Goal: Task Accomplishment & Management: Manage account settings

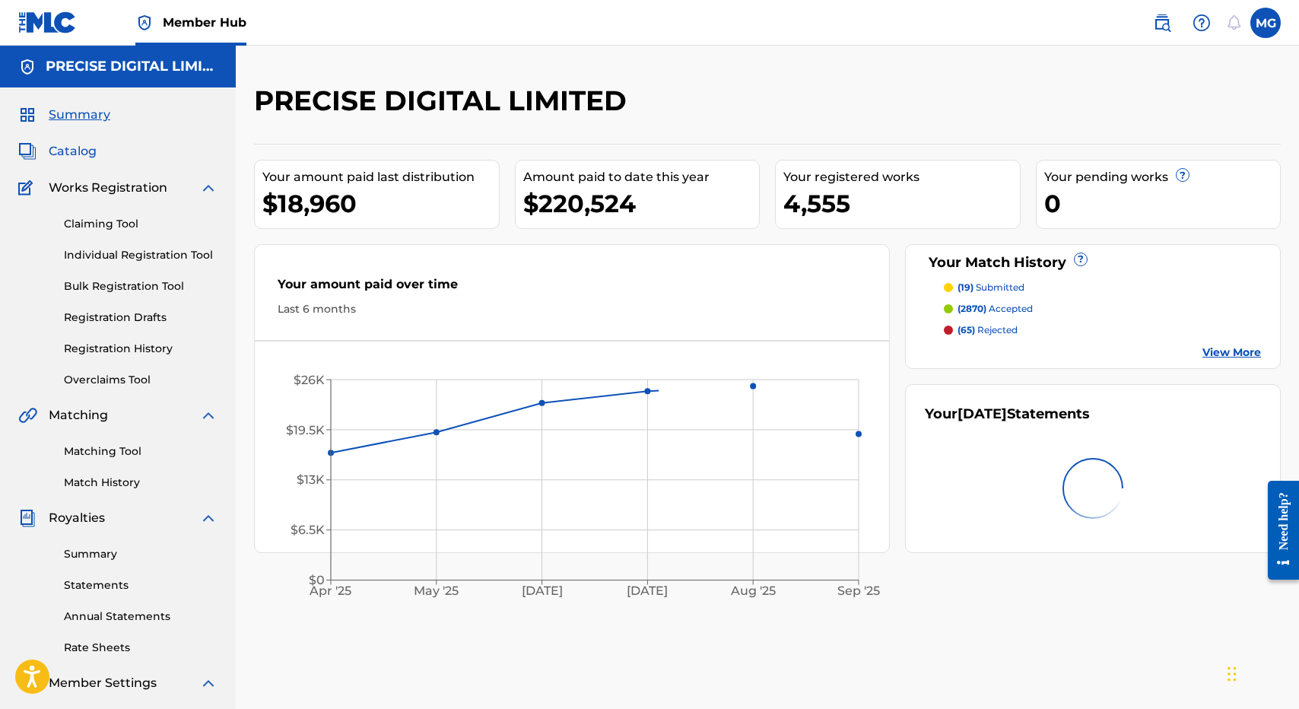
click at [84, 151] on span "Catalog" at bounding box center [73, 151] width 48 height 18
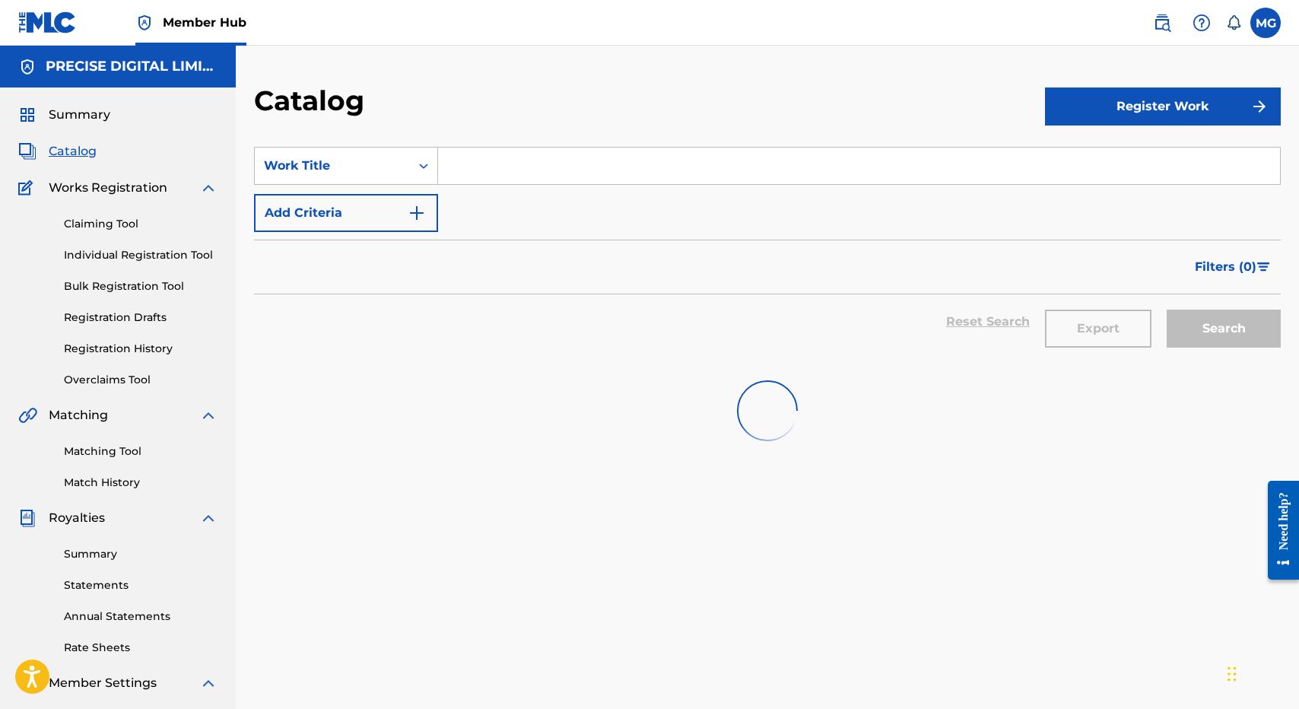
click at [477, 184] on div "SearchWithCriteria9a4d89dd-266c-4bad-a706-d6da27a216ed Work Title Add Criteria" at bounding box center [767, 189] width 1027 height 85
click at [478, 179] on input "Search Form" at bounding box center [859, 166] width 842 height 37
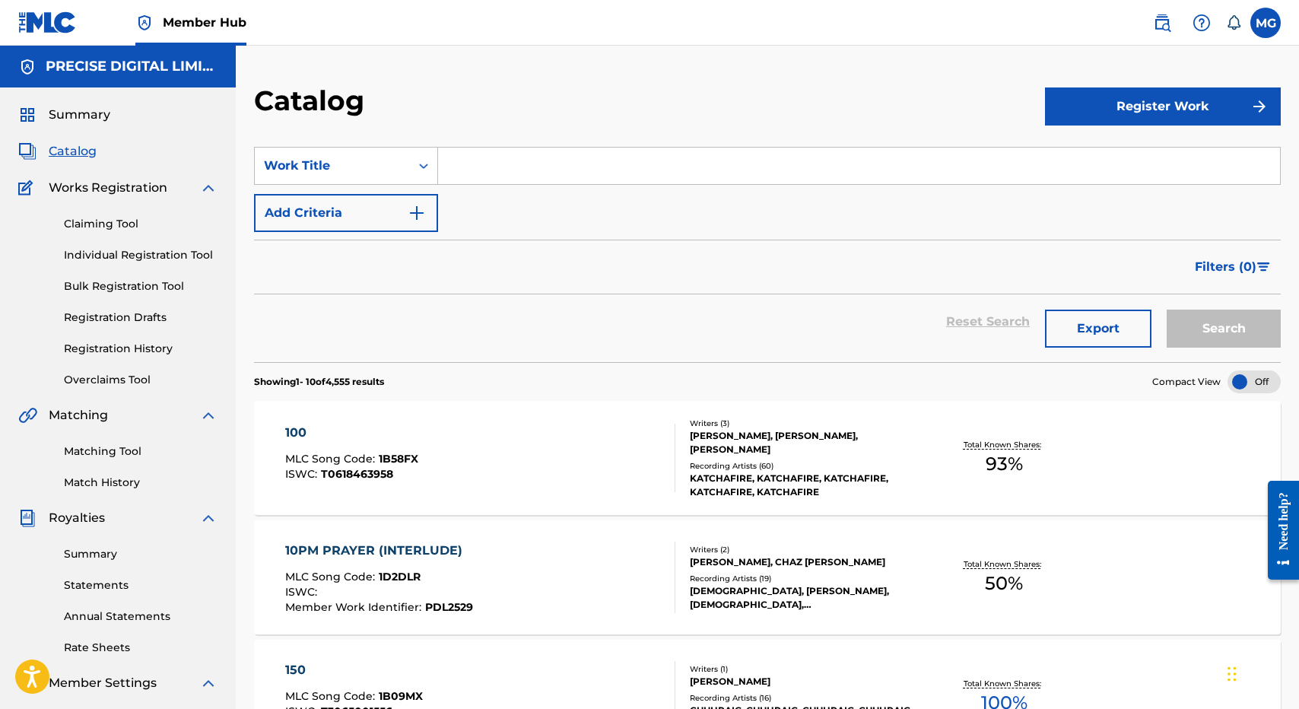
paste input "FLY AWAY"
type input "FLY AWAY"
click at [1167, 310] on button "Search" at bounding box center [1224, 329] width 114 height 38
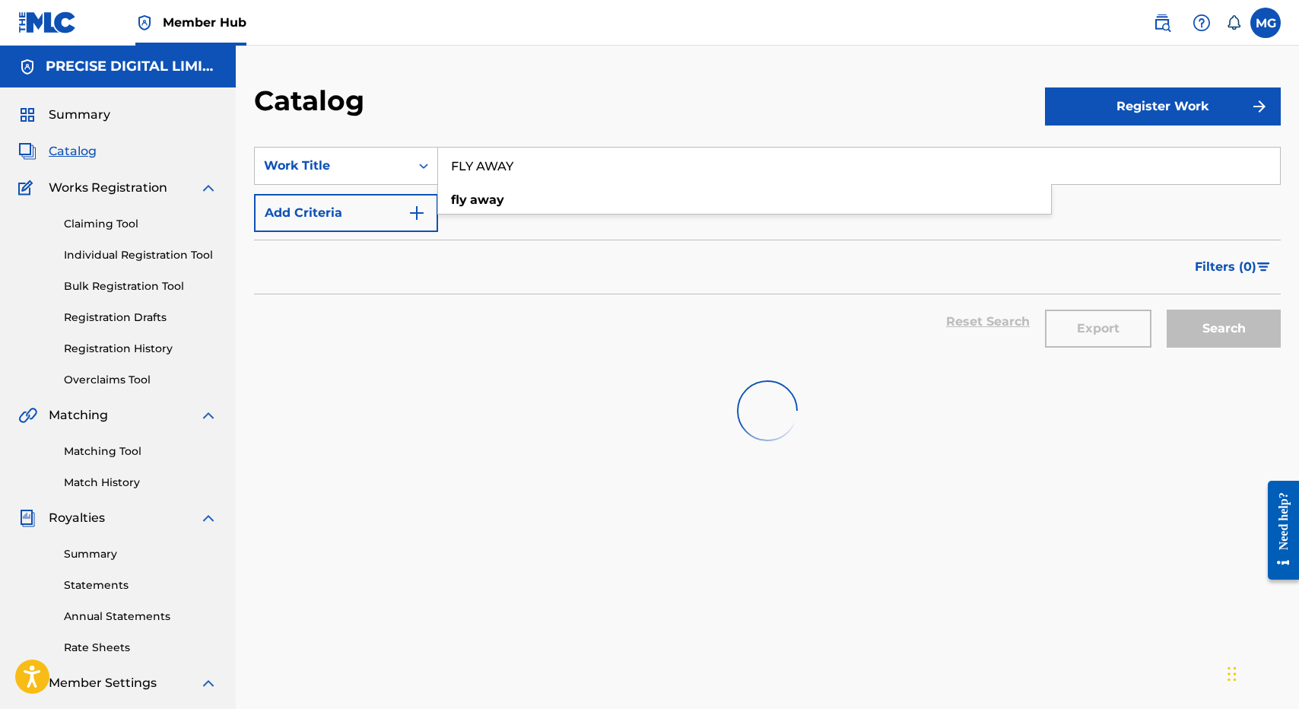
click at [636, 109] on div "Catalog" at bounding box center [649, 106] width 791 height 45
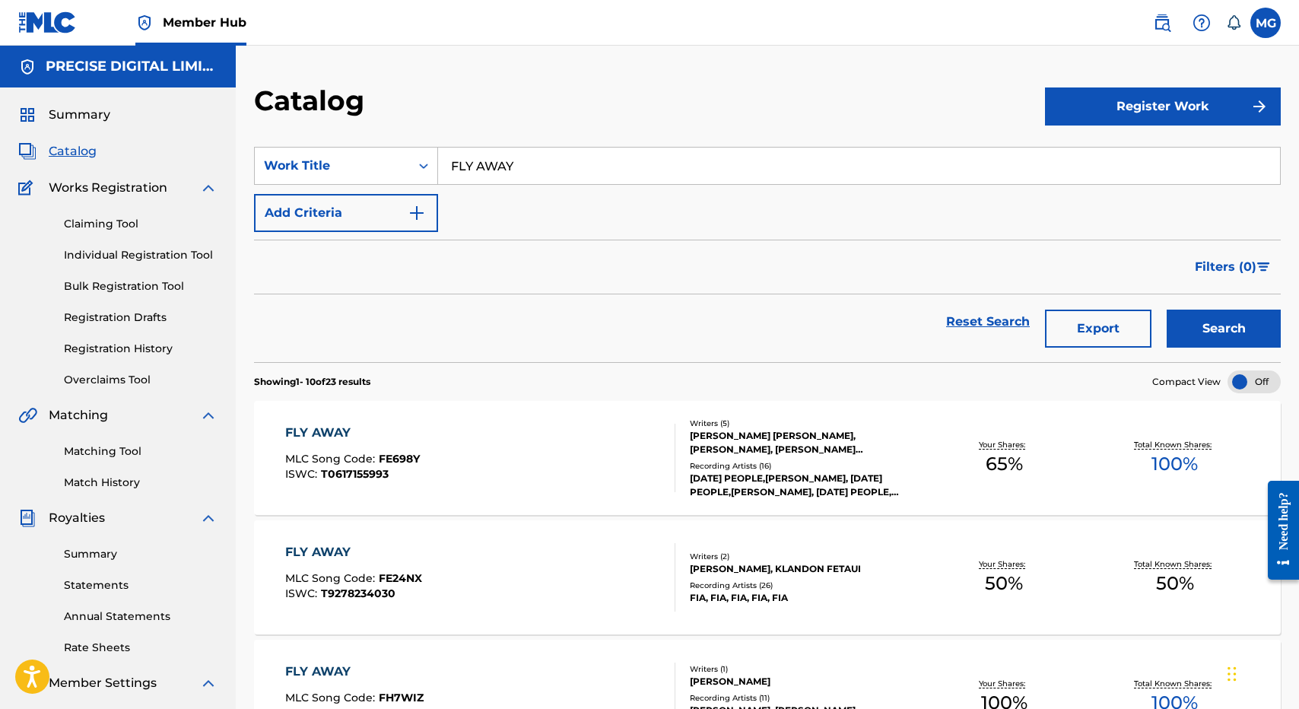
click at [530, 561] on div "FLY AWAY MLC Song Code : FE24NX ISWC : T9278234030" at bounding box center [480, 577] width 390 height 68
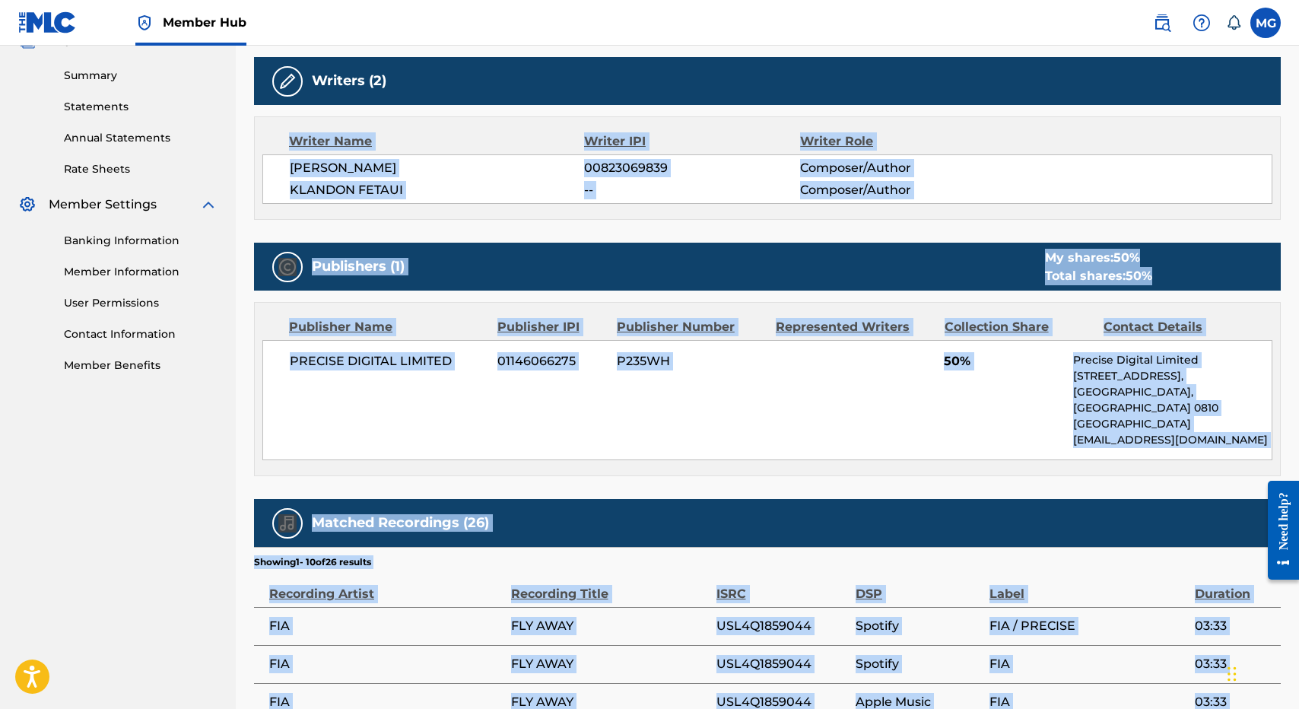
scroll to position [694, 0]
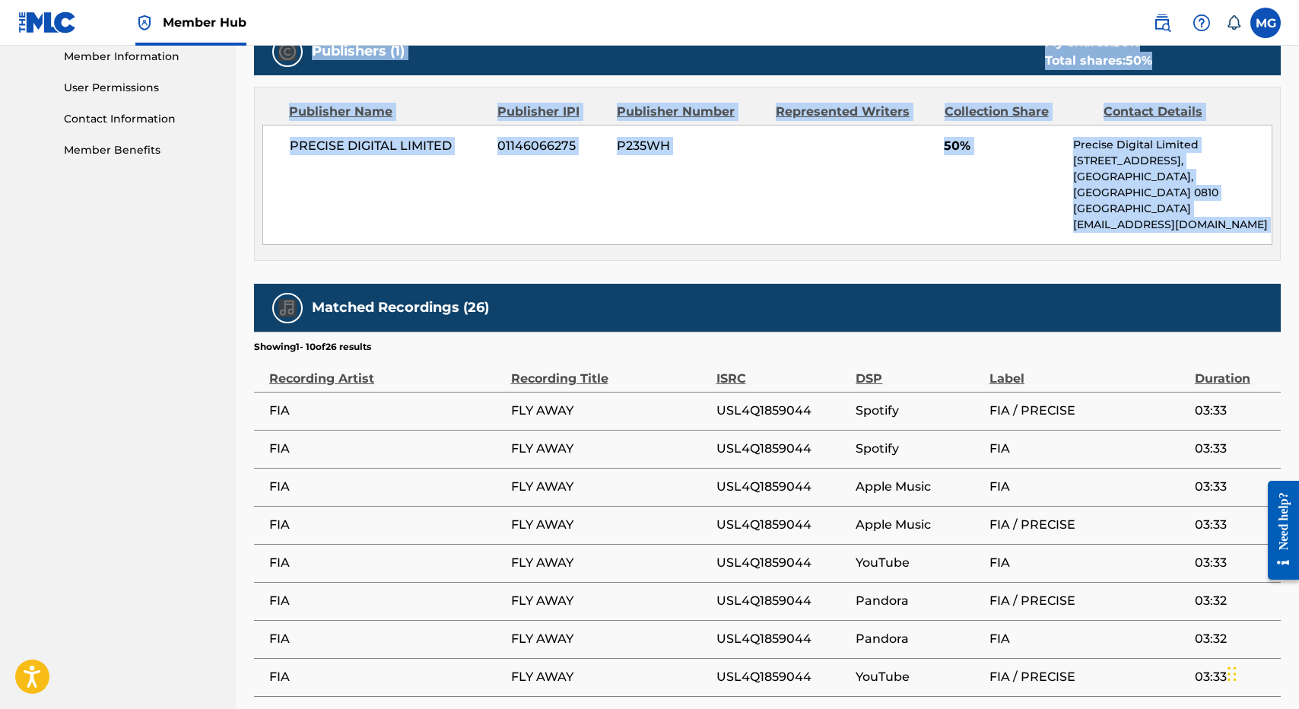
drag, startPoint x: 530, startPoint y: 561, endPoint x: 583, endPoint y: 279, distance: 287.1
click at [583, 279] on div "Work Detail Member Work Identifier -- MLC Song Code FE24NX ISWC T9278234030 Dur…" at bounding box center [767, 201] width 1027 height 1249
click at [583, 284] on div "Matched Recordings (26)" at bounding box center [767, 308] width 1027 height 48
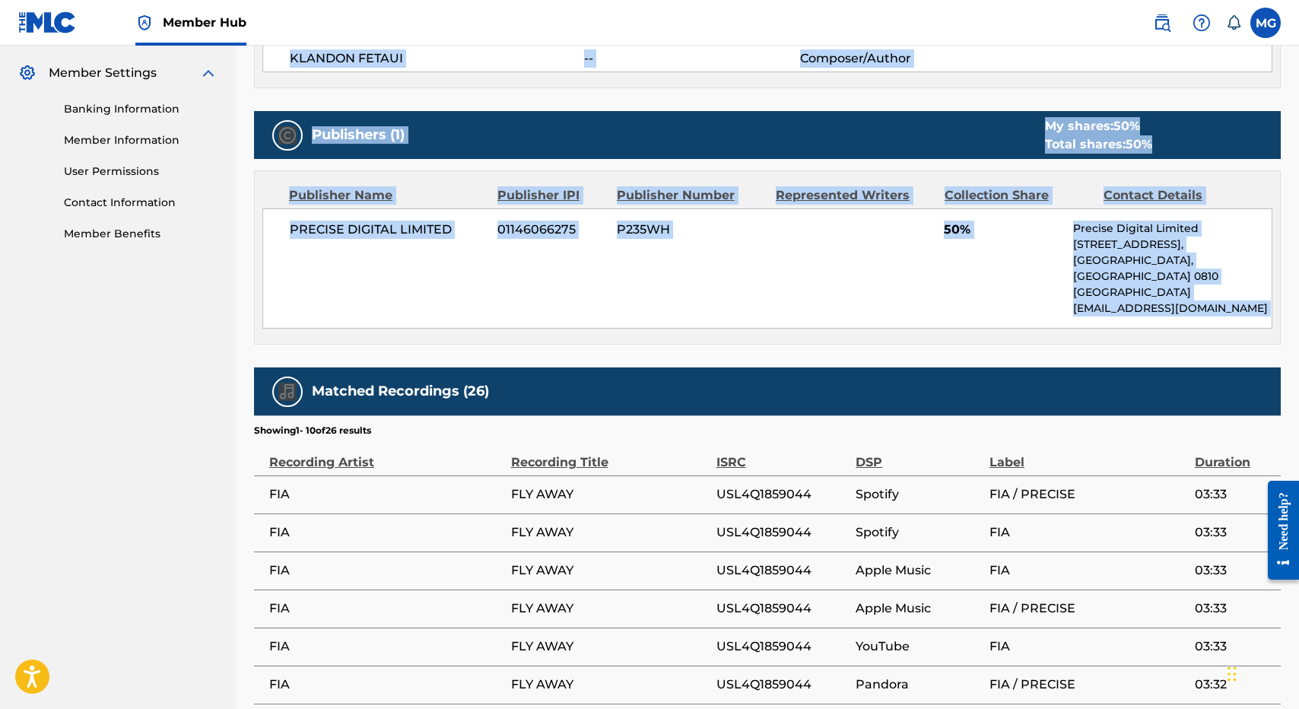
scroll to position [0, 0]
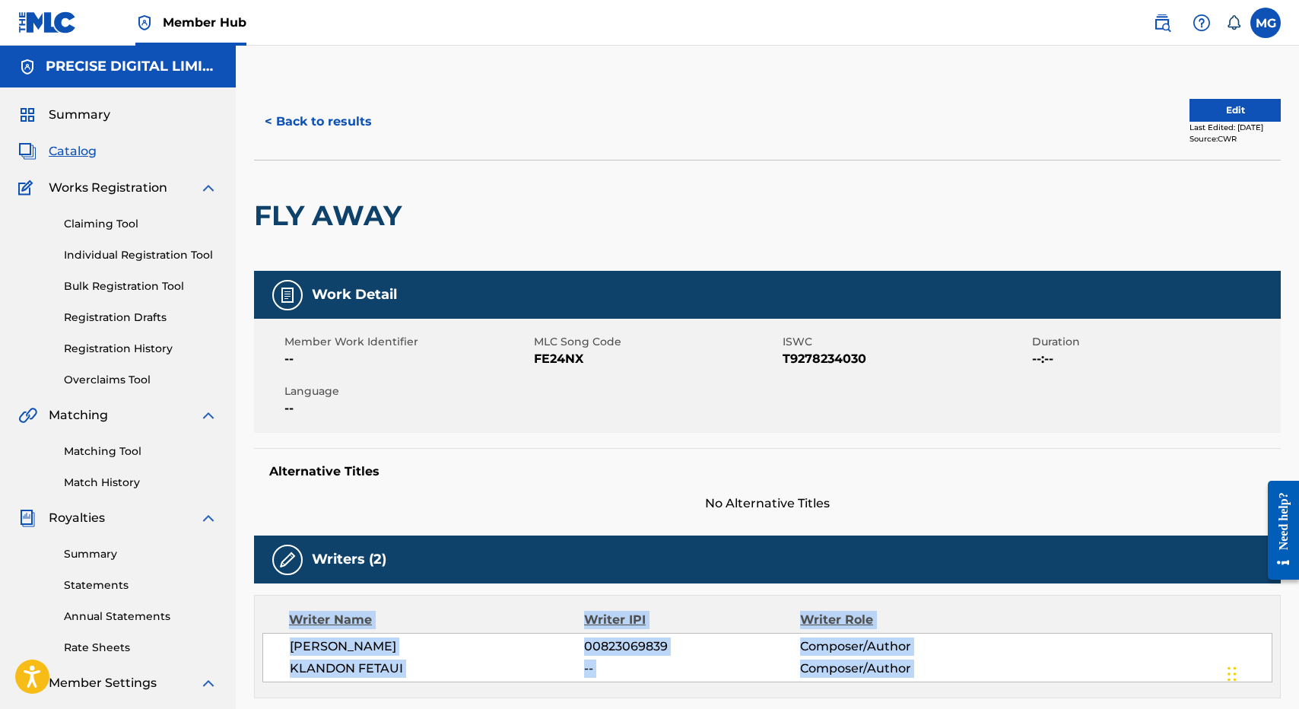
drag, startPoint x: 583, startPoint y: 279, endPoint x: 564, endPoint y: 579, distance: 300.3
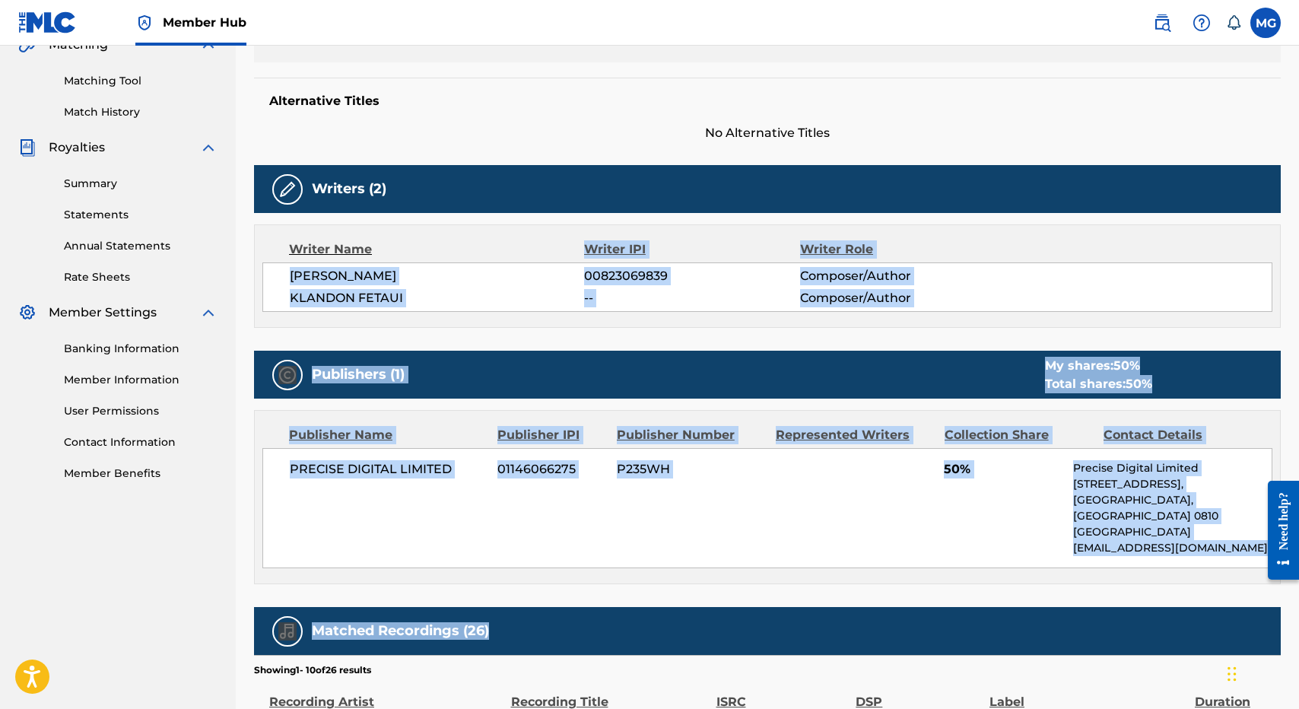
scroll to position [420, 0]
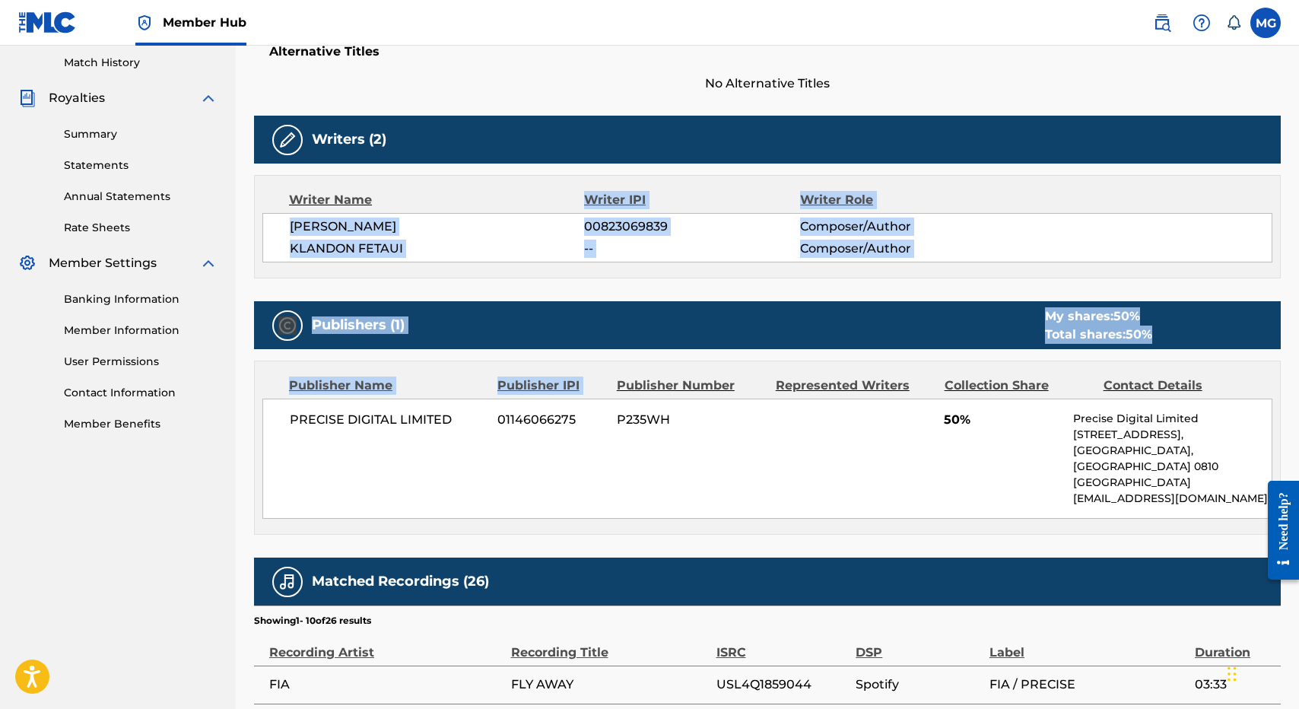
drag, startPoint x: 596, startPoint y: 595, endPoint x: 629, endPoint y: 356, distance: 241.0
click at [629, 356] on div "Work Detail Member Work Identifier -- MLC Song Code FE24NX ISWC T9278234030 Dur…" at bounding box center [767, 475] width 1027 height 1249
click at [629, 354] on div "Publishers (1) My shares: 50 % Total shares: 50 % Publisher Name Publisher IPI …" at bounding box center [767, 417] width 1027 height 233
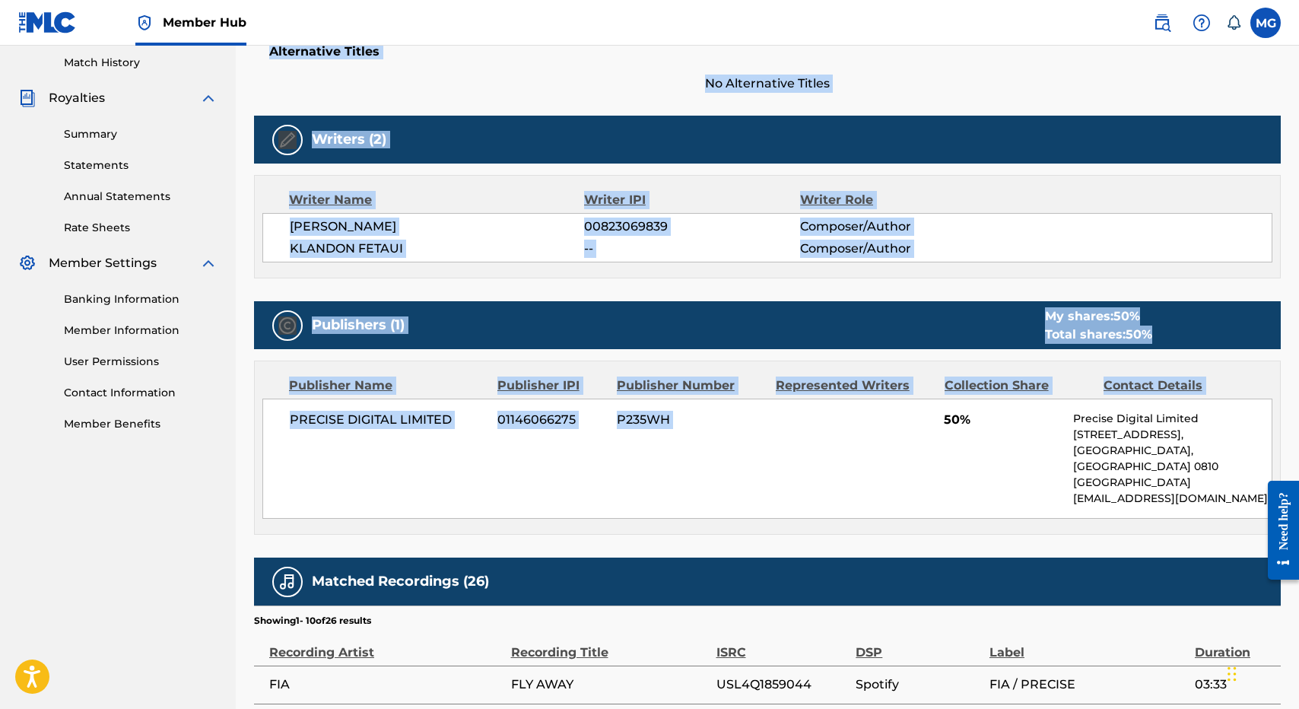
scroll to position [0, 0]
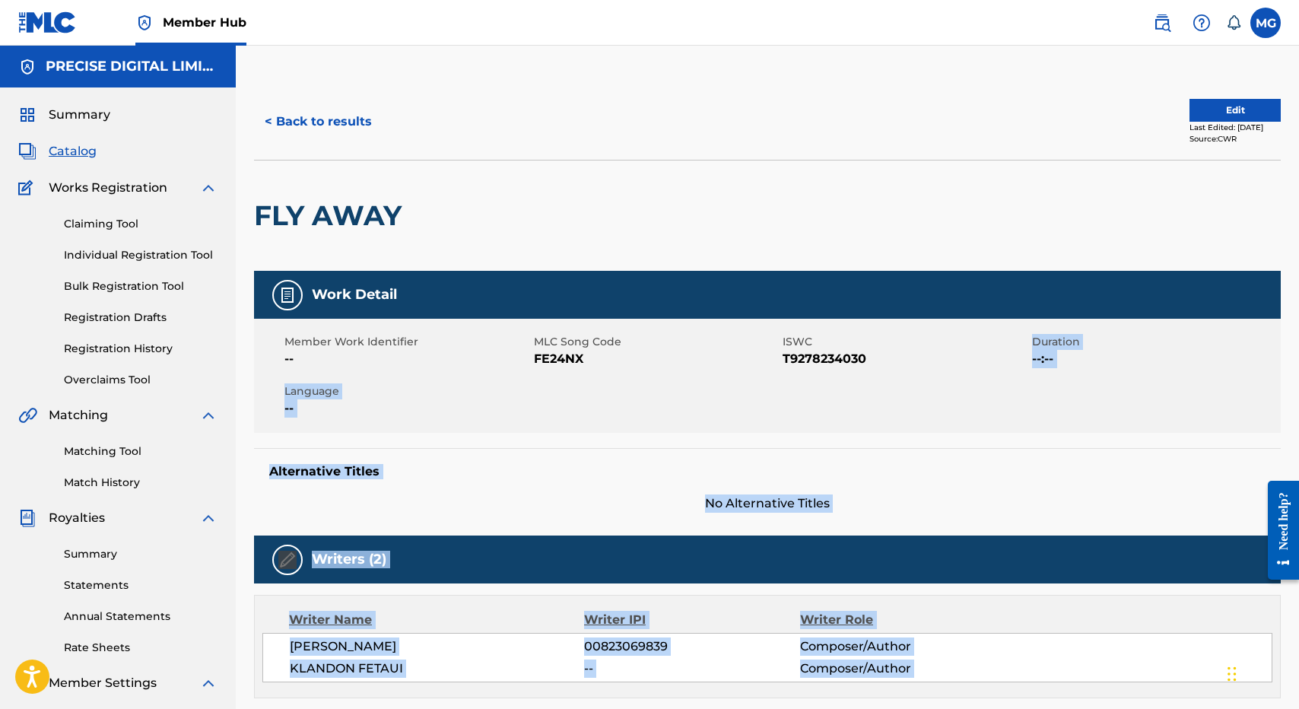
drag, startPoint x: 929, startPoint y: 424, endPoint x: 1180, endPoint y: 341, distance: 265.0
click at [1205, 103] on button "Edit" at bounding box center [1234, 110] width 91 height 23
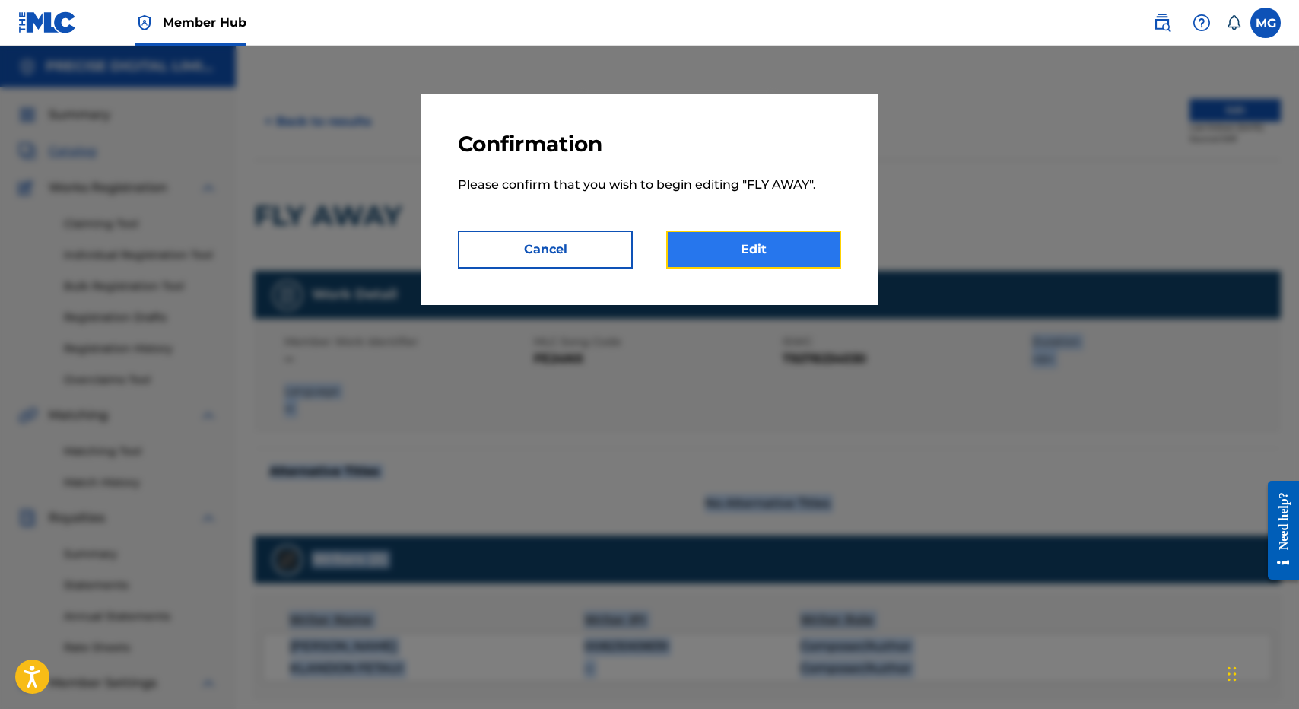
click at [721, 268] on link "Edit" at bounding box center [753, 249] width 175 height 38
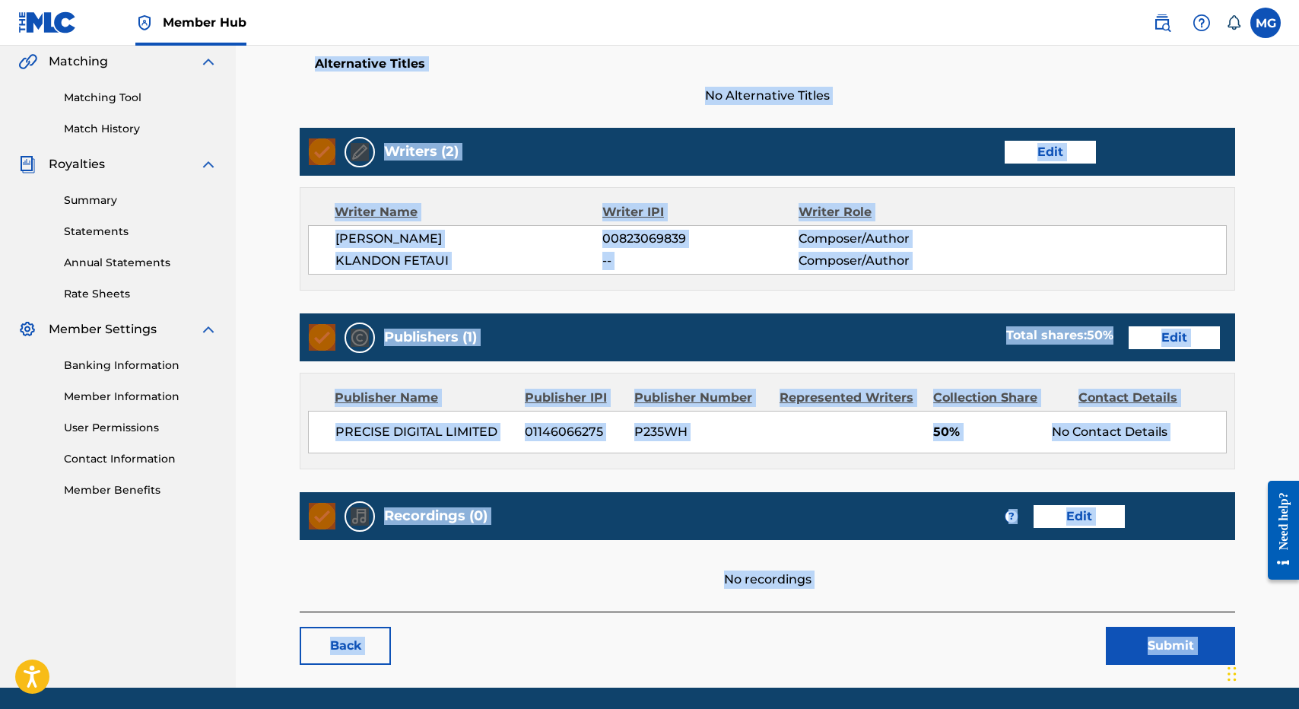
scroll to position [404, 0]
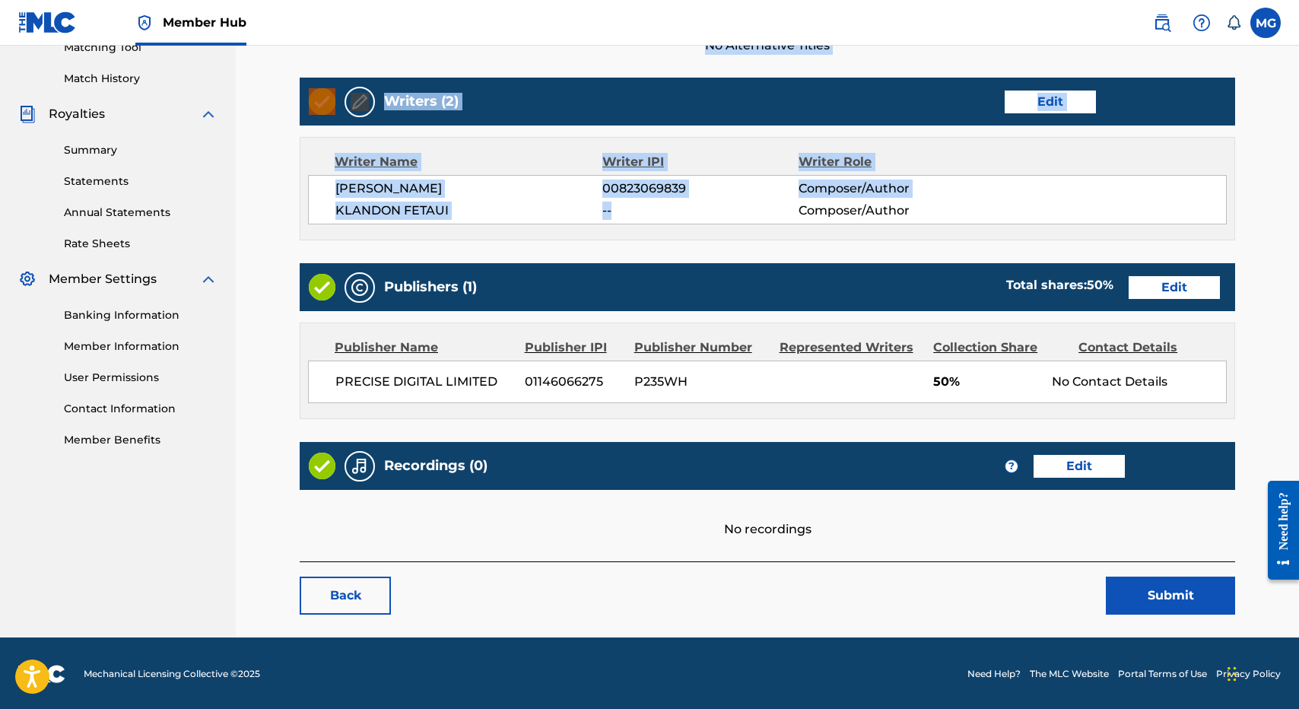
drag, startPoint x: 594, startPoint y: 541, endPoint x: 700, endPoint y: 222, distance: 335.9
click at [697, 230] on div "Work Detail Edit Member Work Identifier -- MLC Song Code FE24NX ISWC T927823403…" at bounding box center [767, 187] width 935 height 748
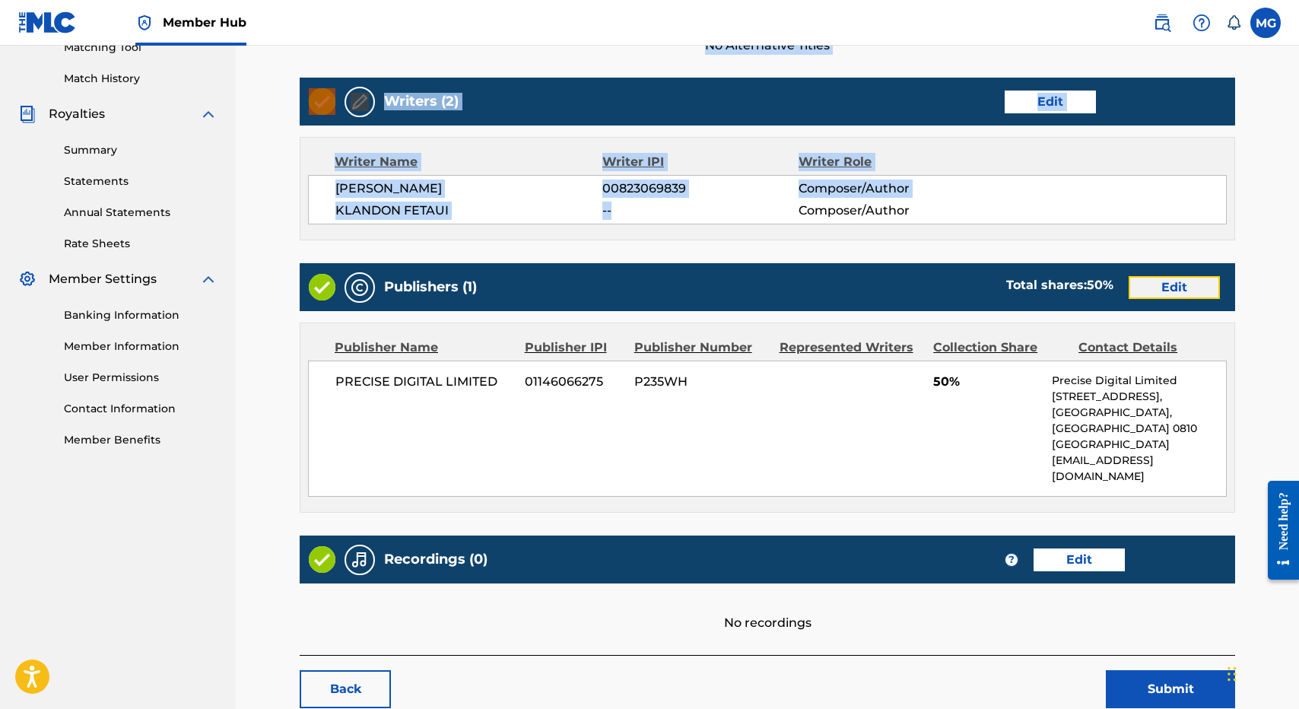
click at [1153, 278] on link "Edit" at bounding box center [1174, 287] width 91 height 23
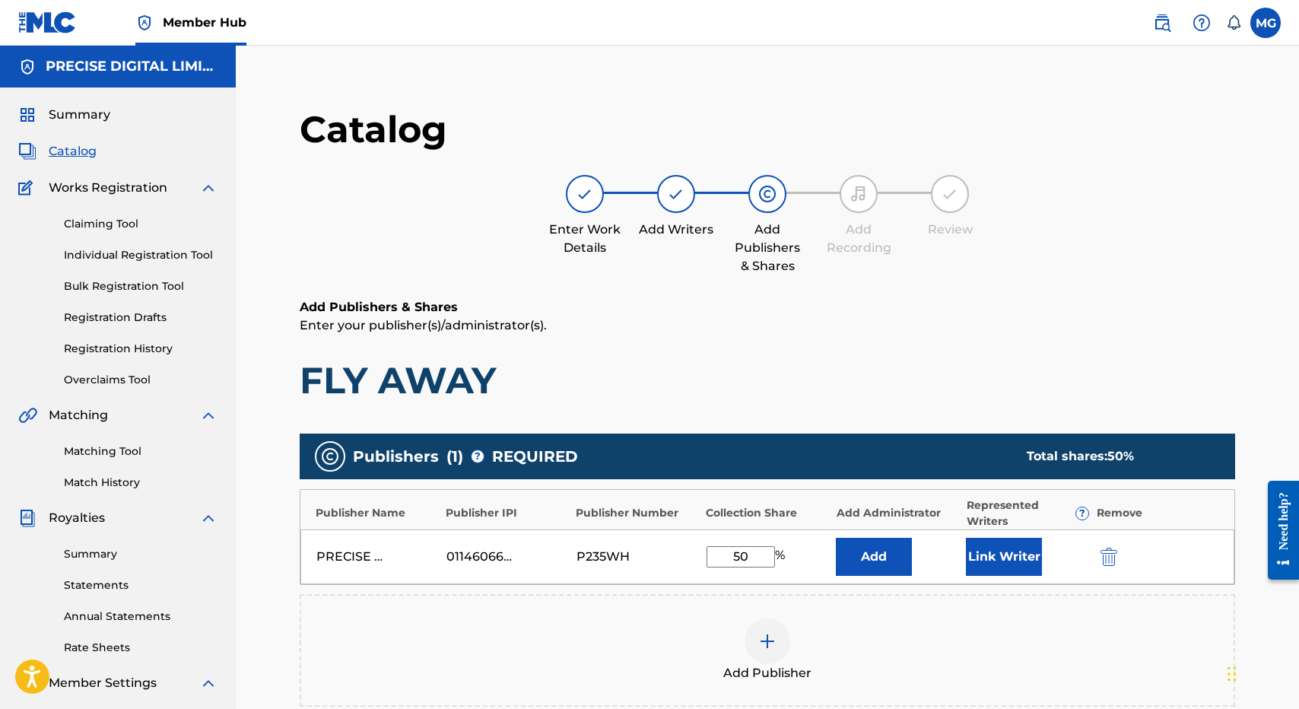
click at [727, 559] on input "50" at bounding box center [740, 556] width 68 height 21
type input "70"
click at [1017, 554] on button "Link Writer" at bounding box center [1004, 557] width 76 height 38
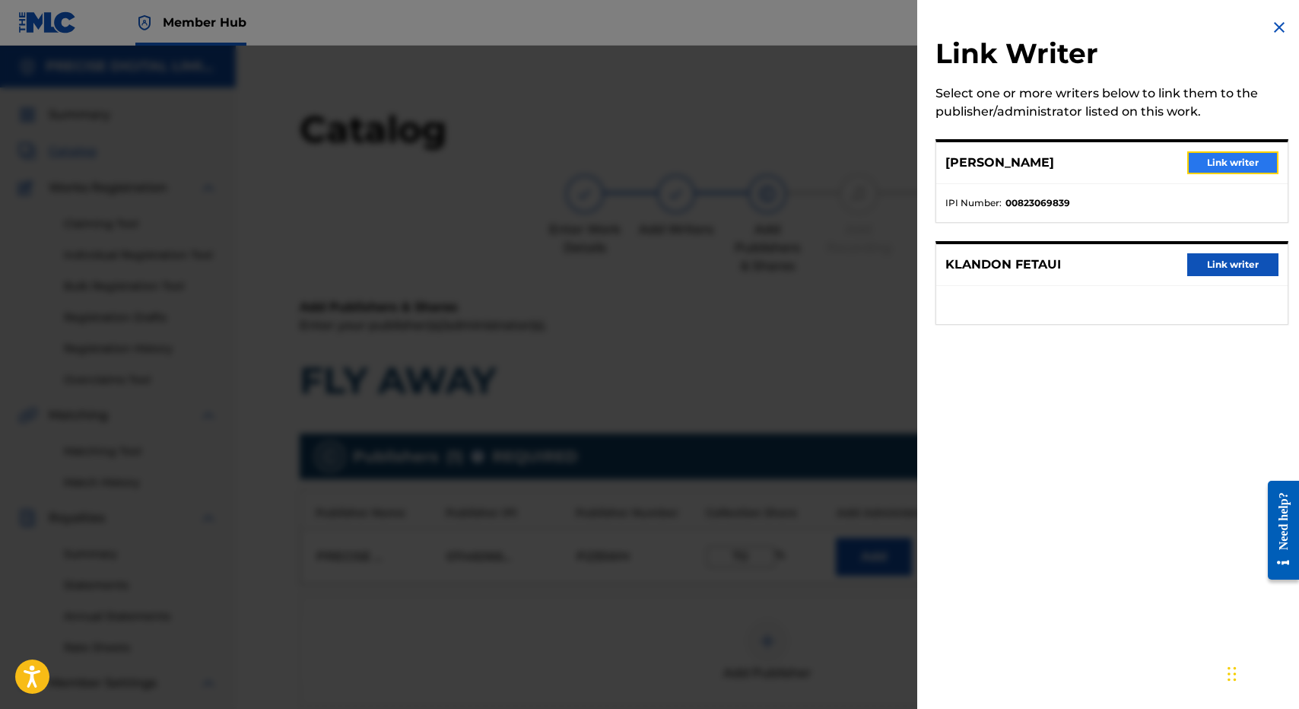
click at [1236, 160] on button "Link writer" at bounding box center [1232, 162] width 91 height 23
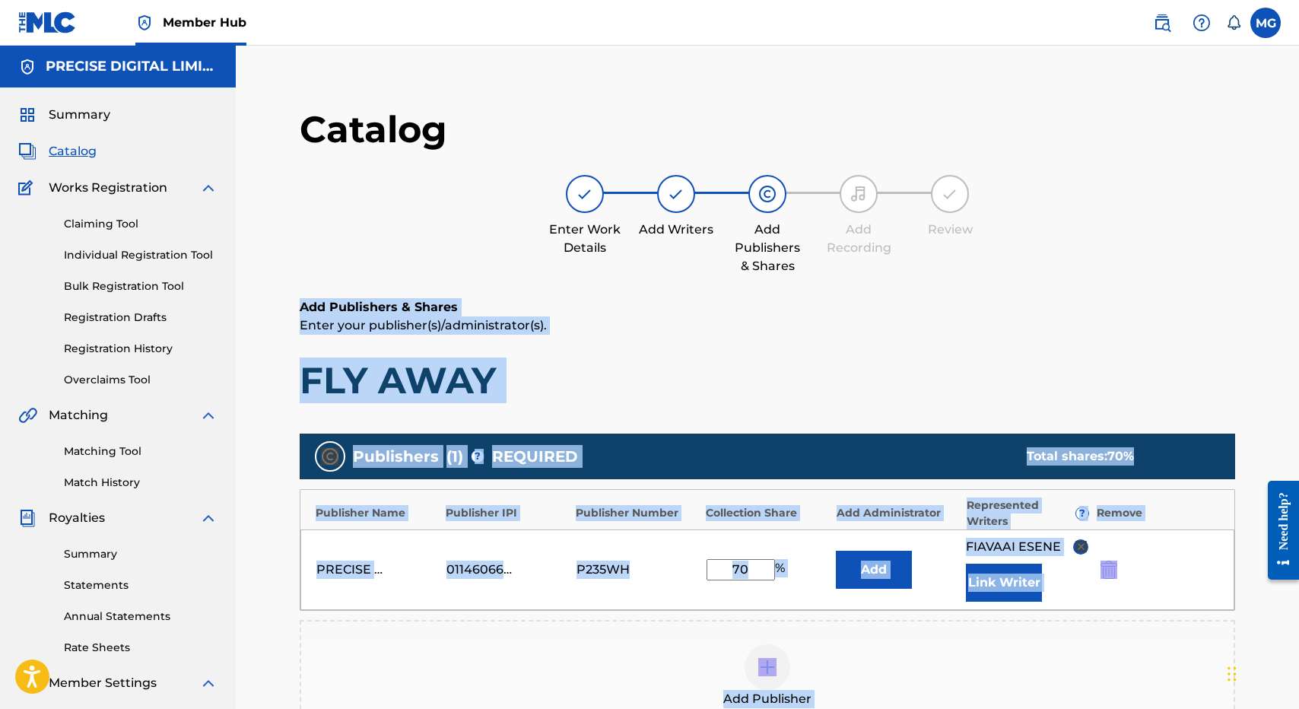
scroll to position [291, 0]
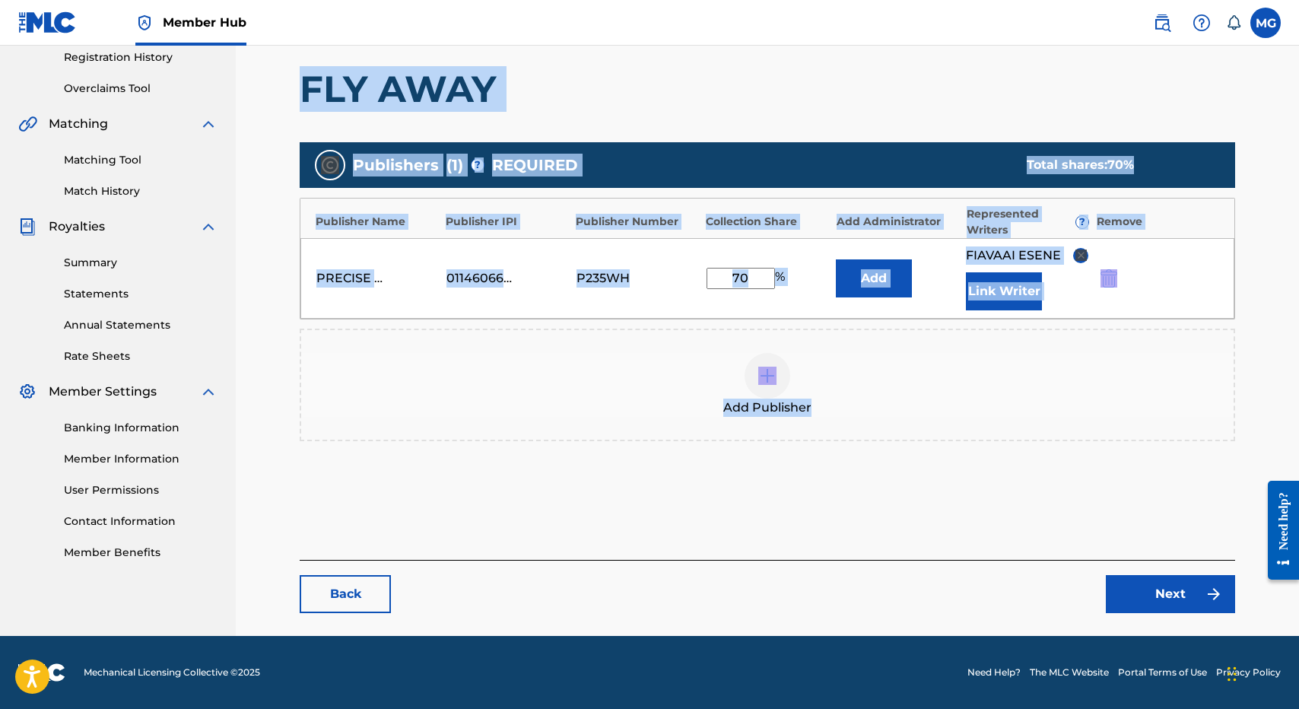
drag, startPoint x: 963, startPoint y: 313, endPoint x: 1154, endPoint y: 477, distance: 251.9
click at [1151, 477] on div "Catalog Enter Work Details Add Writers Add Publishers & Shares Add Recording Re…" at bounding box center [767, 214] width 935 height 798
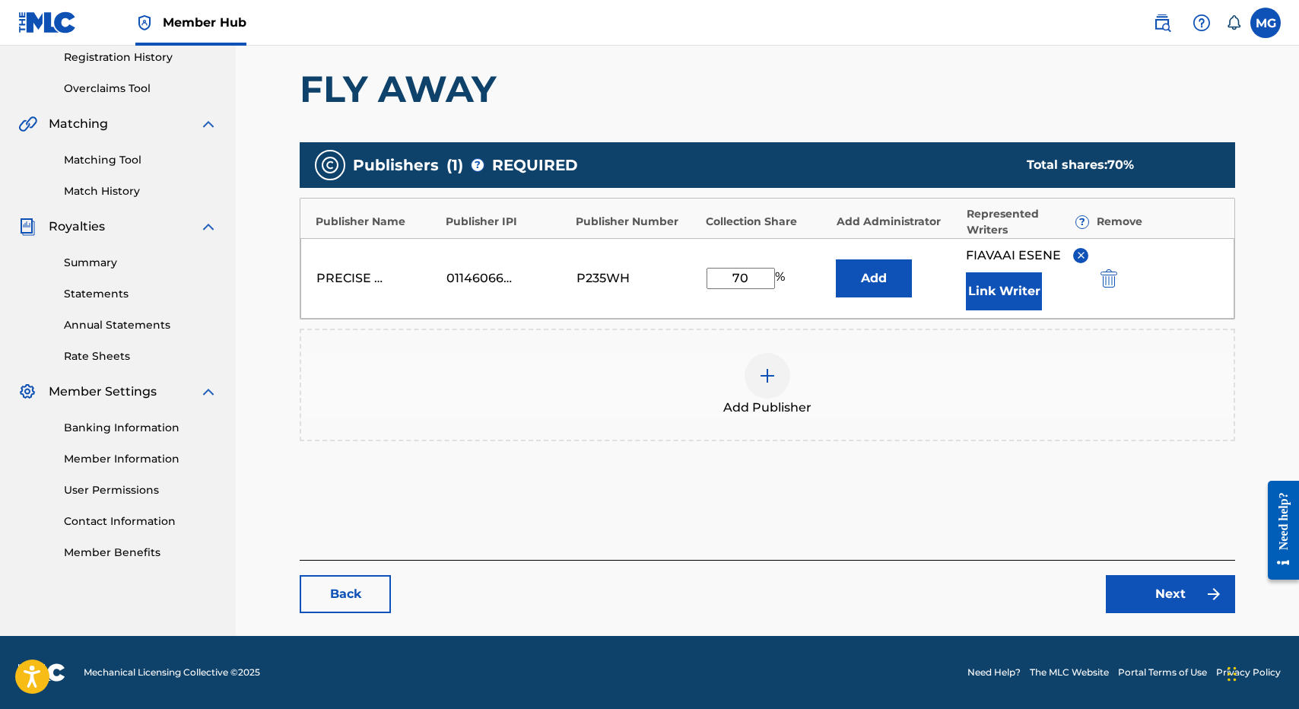
click at [1172, 626] on main "Catalog Enter Work Details Add Writers Add Publishers & Shares Add Recording Re…" at bounding box center [767, 213] width 1027 height 843
click at [1170, 608] on link "Next" at bounding box center [1170, 594] width 129 height 38
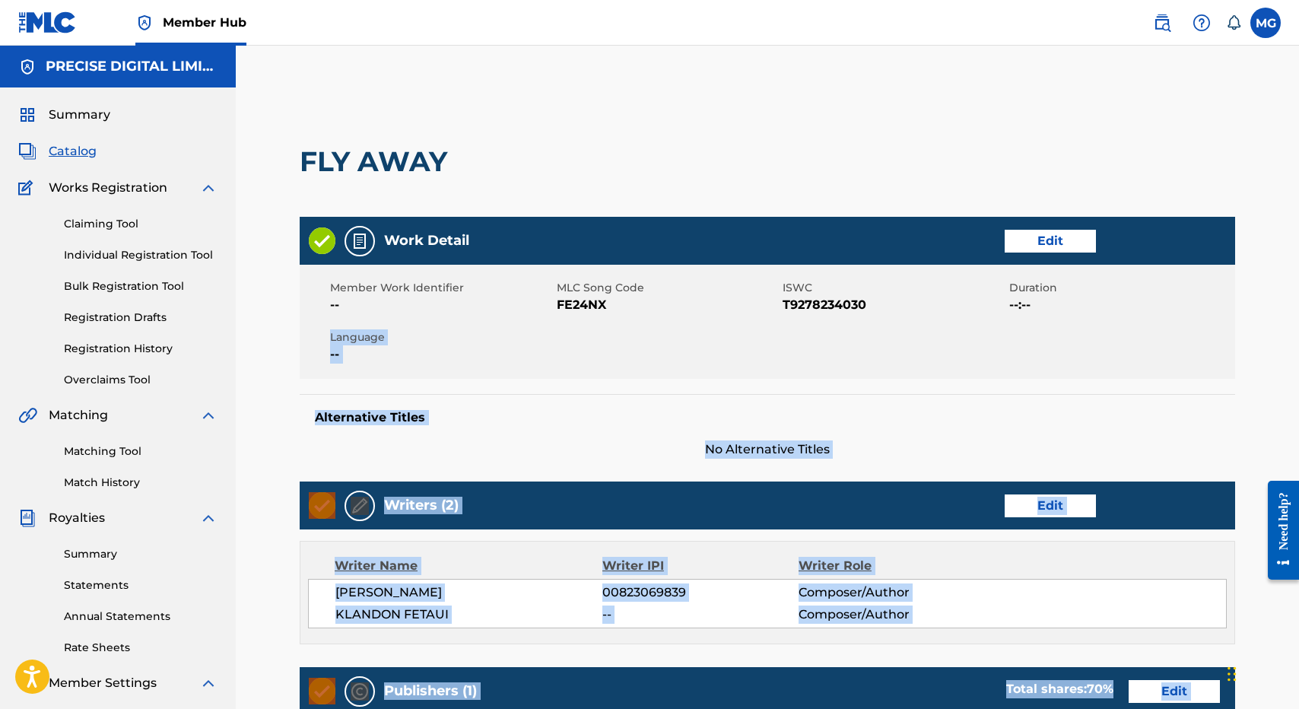
scroll to position [404, 0]
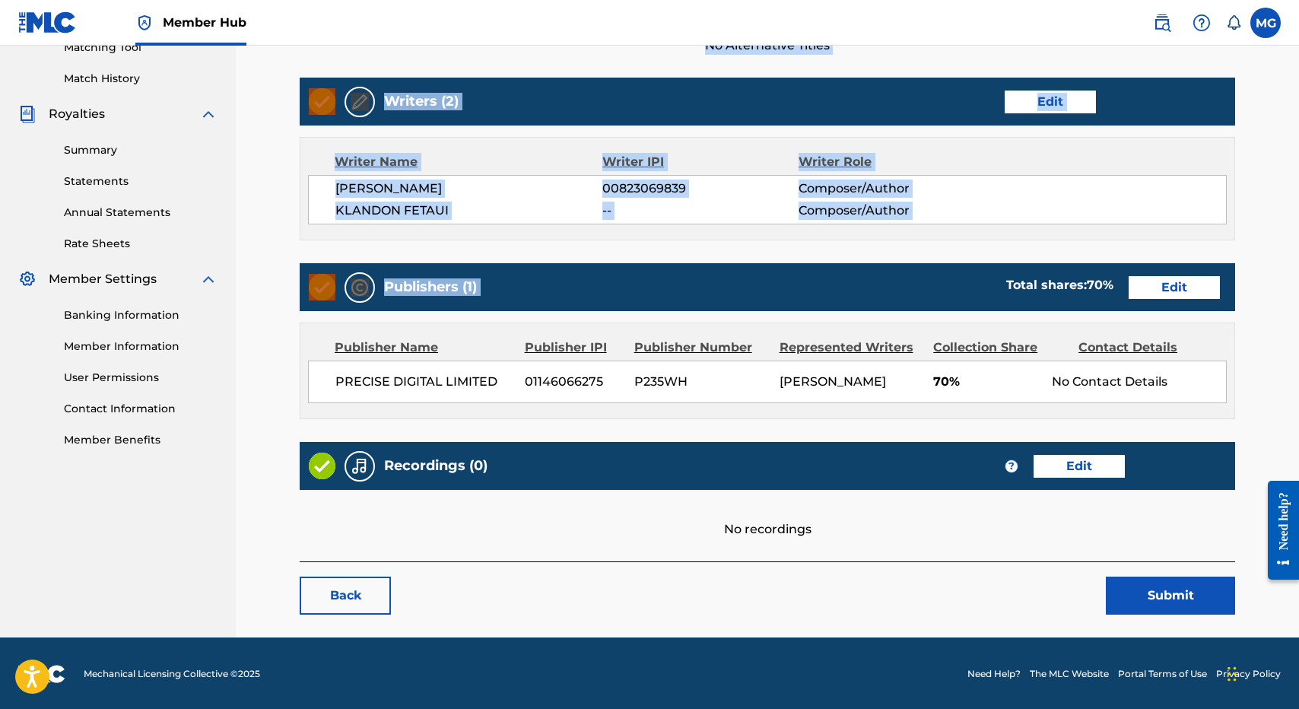
drag, startPoint x: 1010, startPoint y: 342, endPoint x: 1058, endPoint y: 249, distance: 105.1
click at [1058, 249] on div "Work Detail Edit Member Work Identifier -- MLC Song Code FE24NX ISWC T927823403…" at bounding box center [767, 187] width 935 height 748
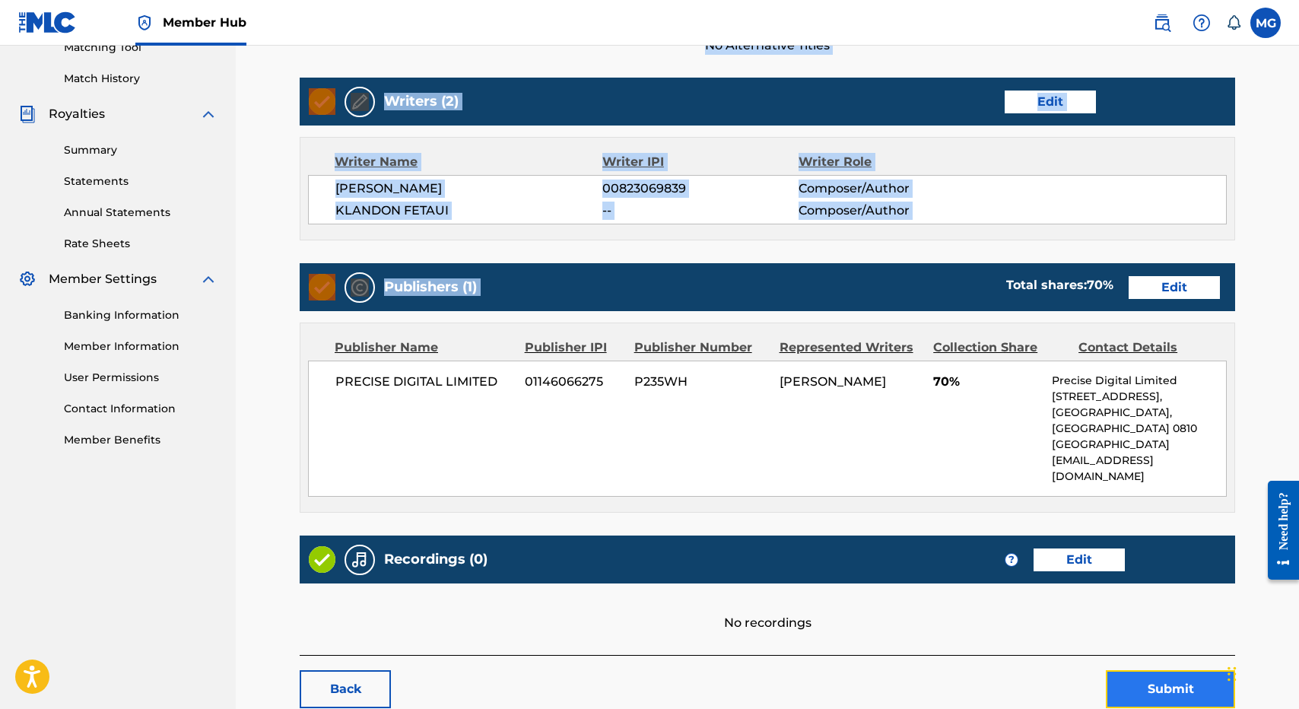
click at [1156, 670] on button "Submit" at bounding box center [1170, 689] width 129 height 38
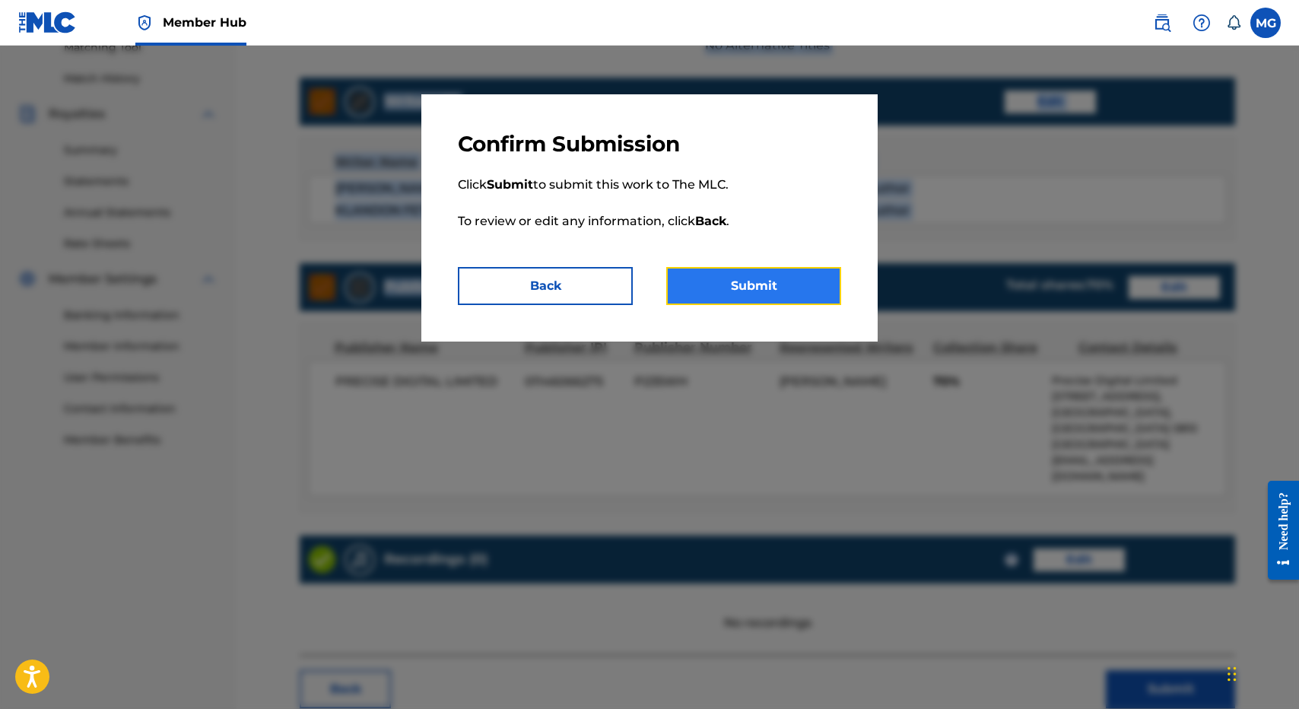
click at [752, 284] on button "Submit" at bounding box center [753, 286] width 175 height 38
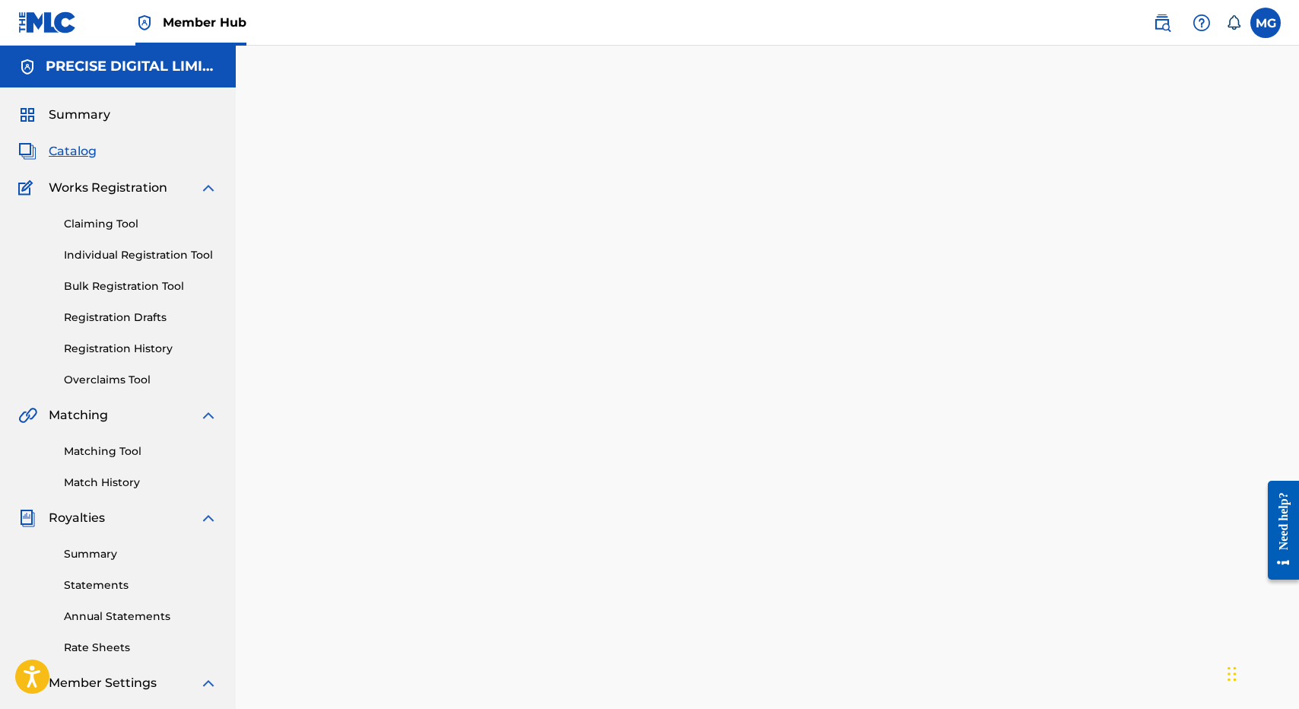
drag, startPoint x: 478, startPoint y: 381, endPoint x: 459, endPoint y: 294, distance: 89.5
click at [459, 294] on div "Back Done" at bounding box center [767, 437] width 935 height 663
click at [457, 302] on div "Back Done" at bounding box center [767, 437] width 935 height 663
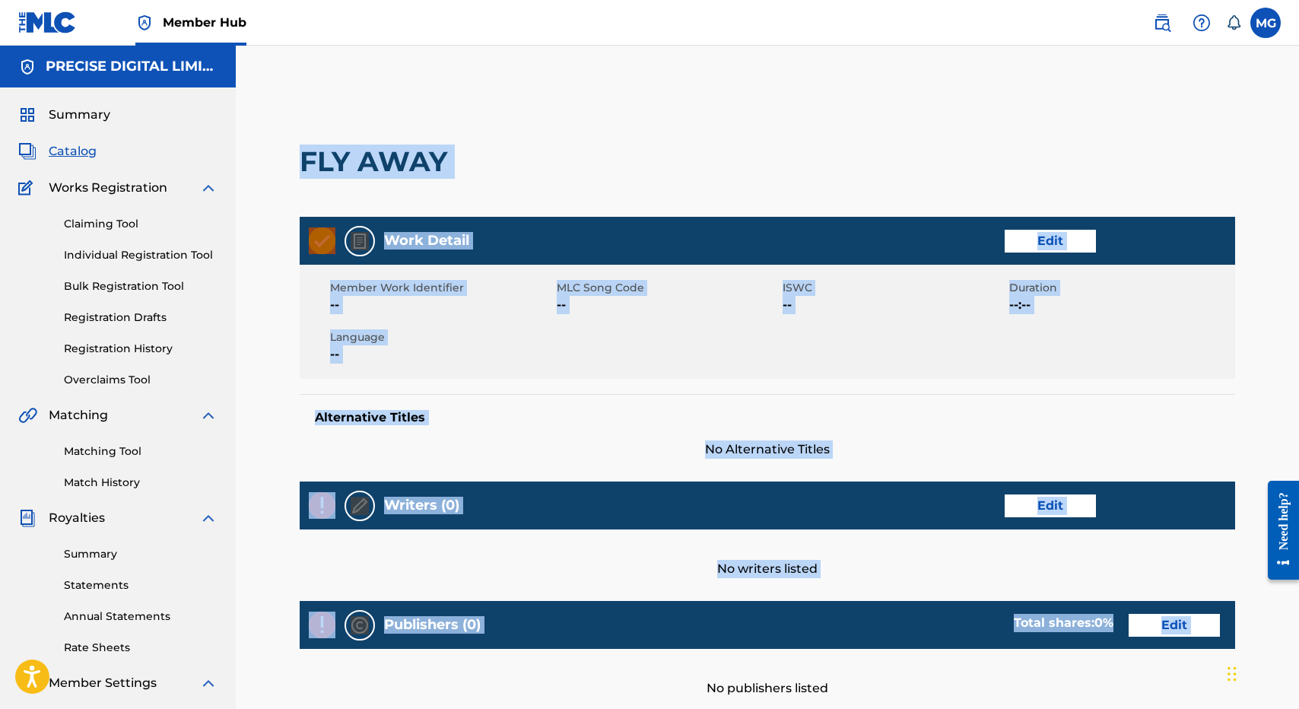
drag, startPoint x: 386, startPoint y: 370, endPoint x: 260, endPoint y: 167, distance: 238.0
click at [260, 167] on main "< Back FLY AWAY Work Detail Edit Member Work Identifier -- MLC Song Code -- ISW…" at bounding box center [767, 500] width 1027 height 832
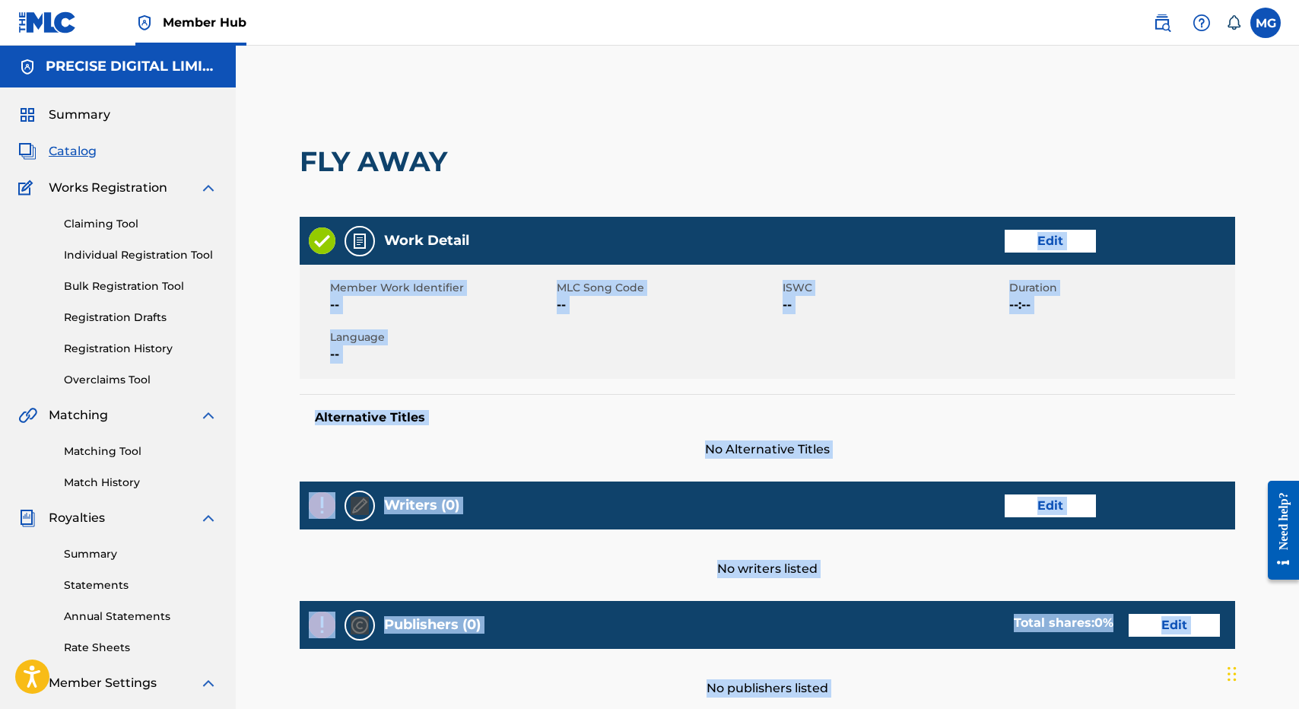
scroll to position [280, 0]
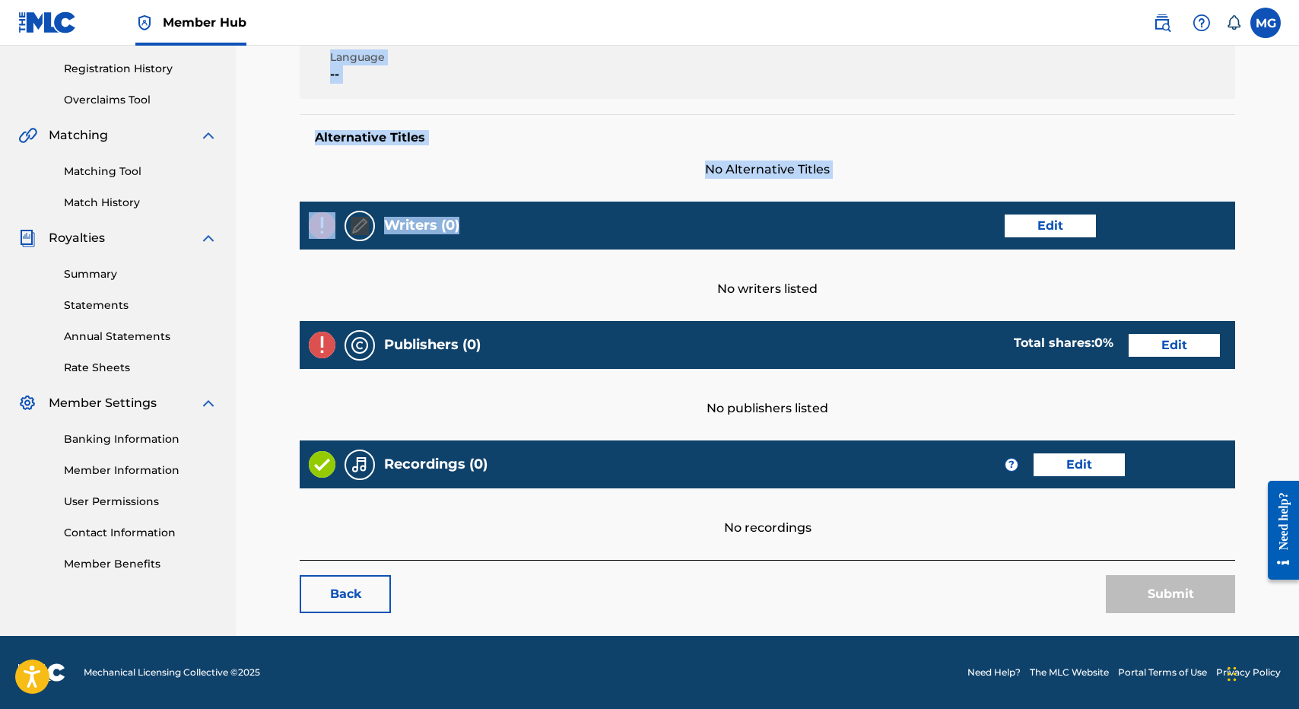
drag, startPoint x: 565, startPoint y: 754, endPoint x: 707, endPoint y: 221, distance: 551.0
click at [707, 221] on div "Work Detail Edit Member Work Identifier -- MLC Song Code -- ISWC -- Duration --…" at bounding box center [767, 248] width 935 height 623
click at [374, 587] on link "Back" at bounding box center [345, 594] width 91 height 38
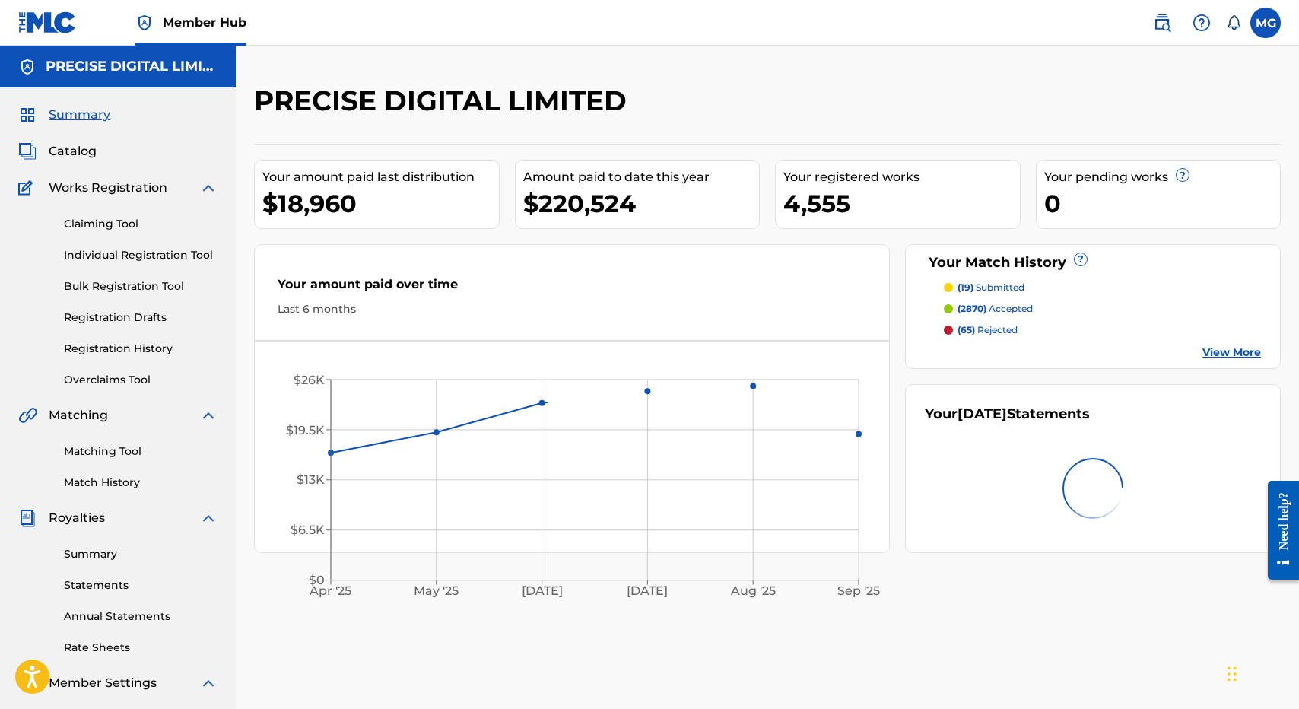
click at [135, 335] on div "Claiming Tool Individual Registration Tool Bulk Registration Tool Registration …" at bounding box center [117, 292] width 199 height 191
click at [135, 342] on link "Registration History" at bounding box center [141, 349] width 154 height 16
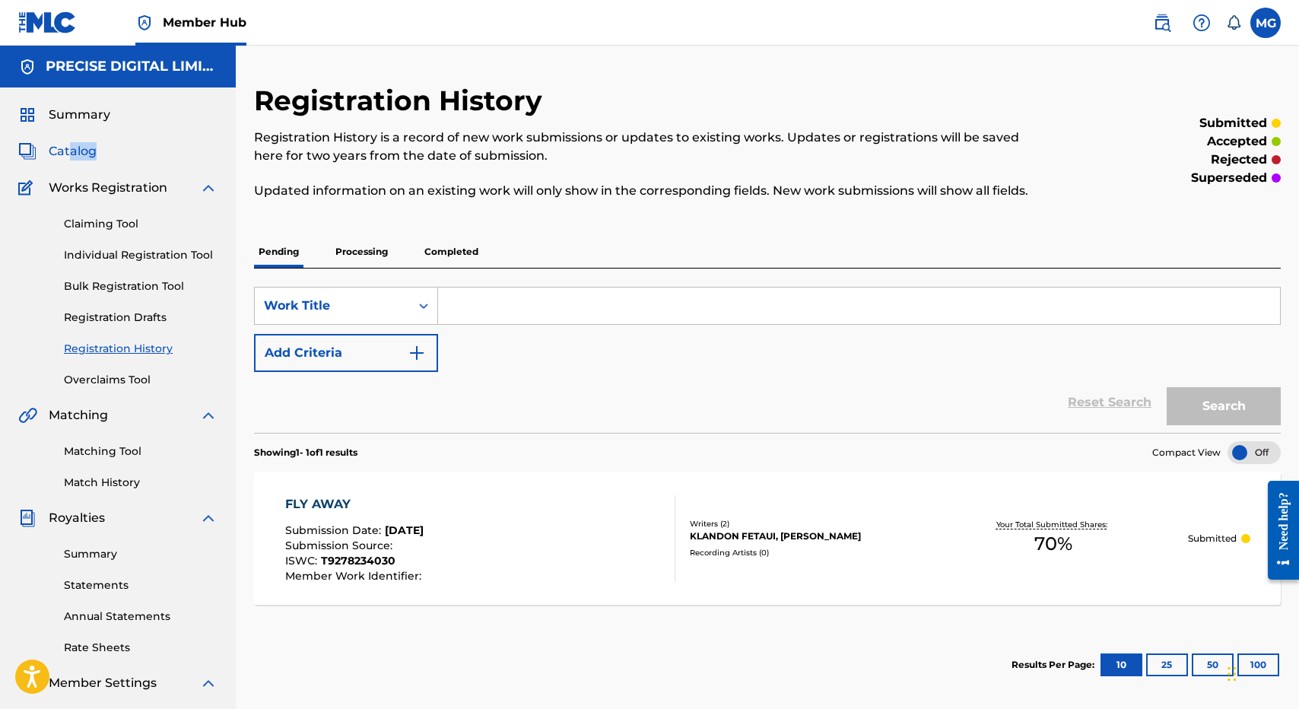
click at [68, 160] on div "Summary Catalog Works Registration Claiming Tool Individual Registration Tool B…" at bounding box center [118, 478] width 236 height 783
click at [68, 160] on span "Catalog" at bounding box center [73, 151] width 48 height 18
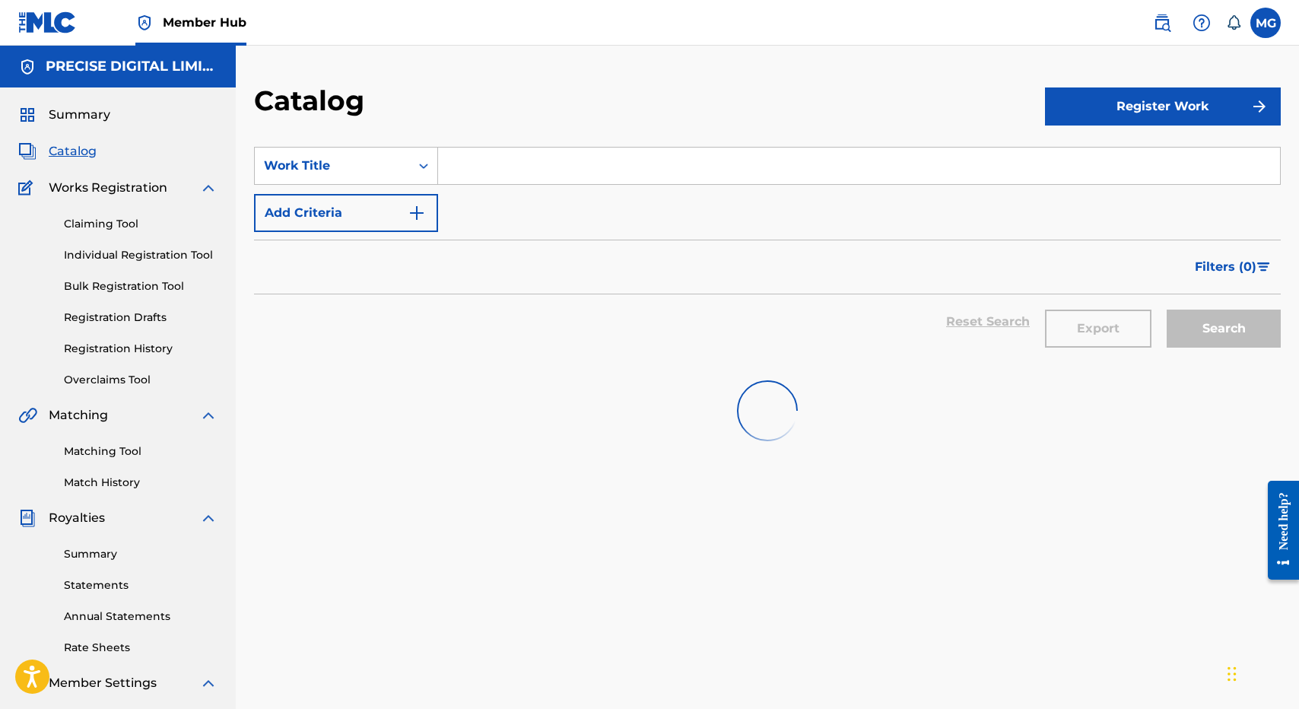
click at [495, 162] on input "Search Form" at bounding box center [859, 166] width 842 height 37
paste input "MORNING TIME"
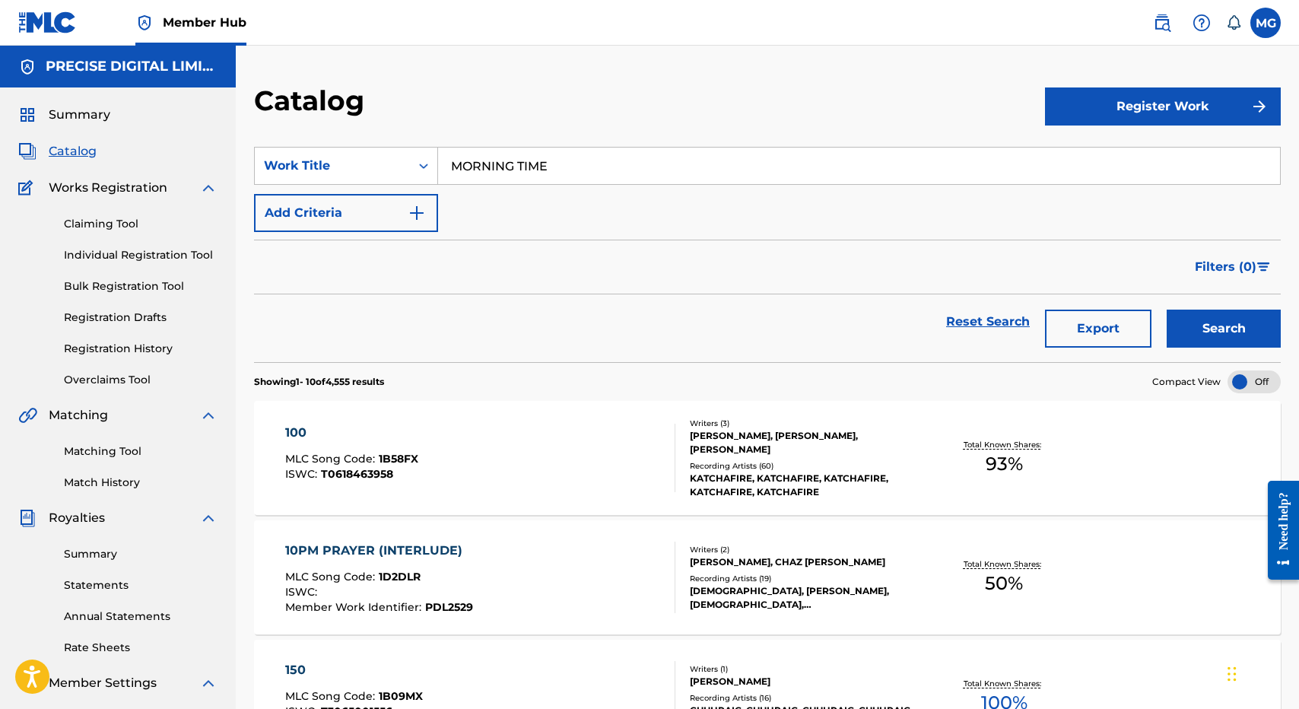
type input "MORNING TIME"
click at [1167, 310] on button "Search" at bounding box center [1224, 329] width 114 height 38
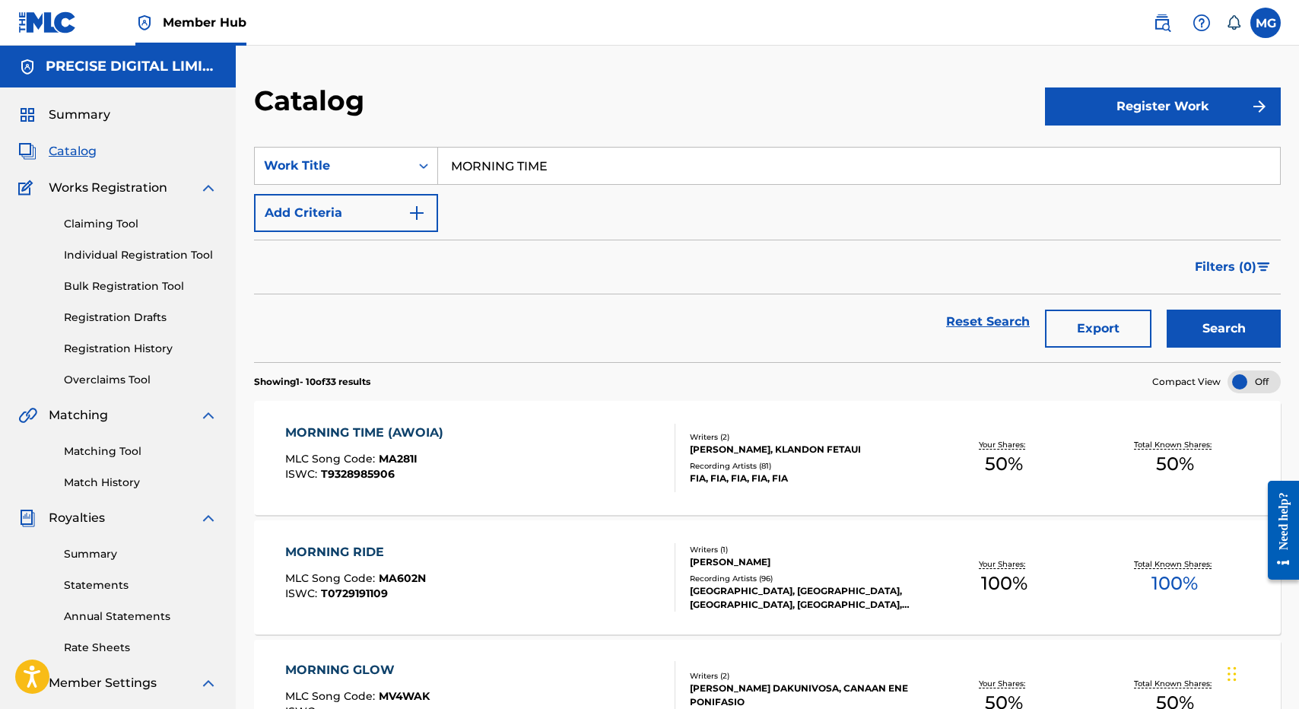
click at [636, 119] on div "Catalog" at bounding box center [649, 106] width 791 height 45
click at [525, 468] on div "MORNING TIME (AWOIA) MLC Song Code : MA281I ISWC : T9328985906" at bounding box center [480, 458] width 390 height 68
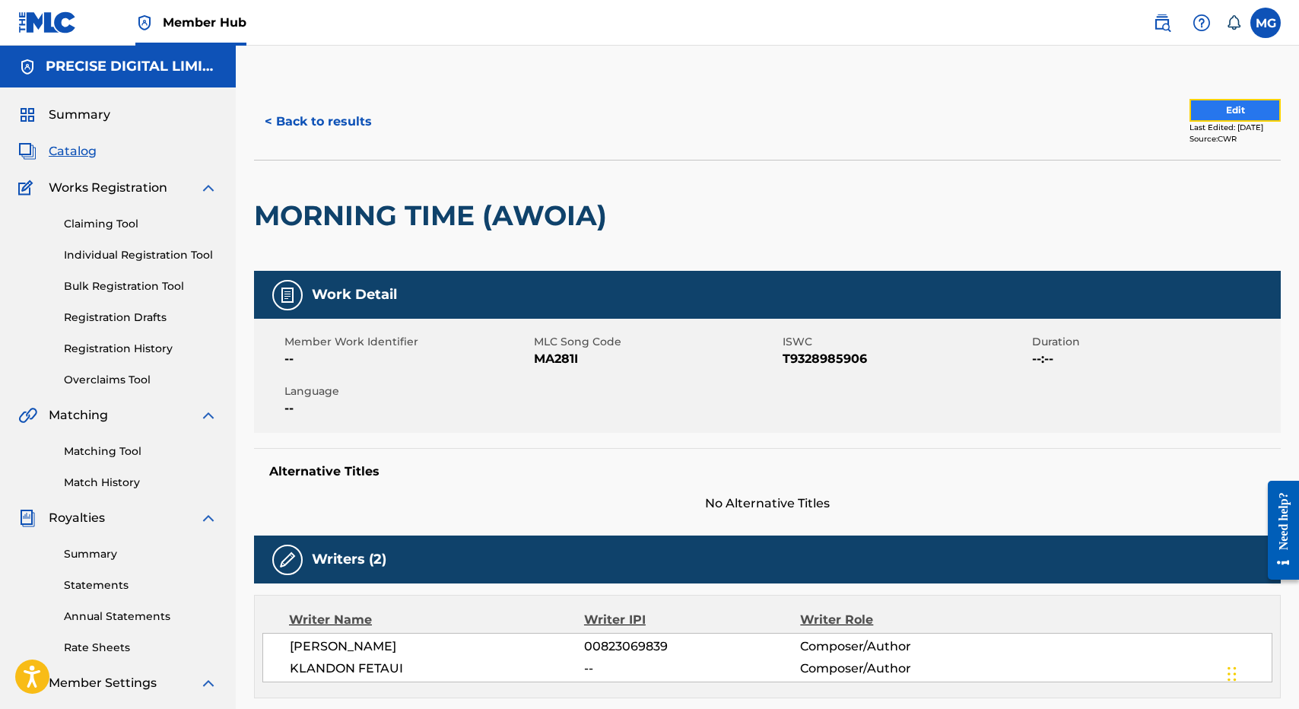
click at [1208, 116] on button "Edit" at bounding box center [1234, 110] width 91 height 23
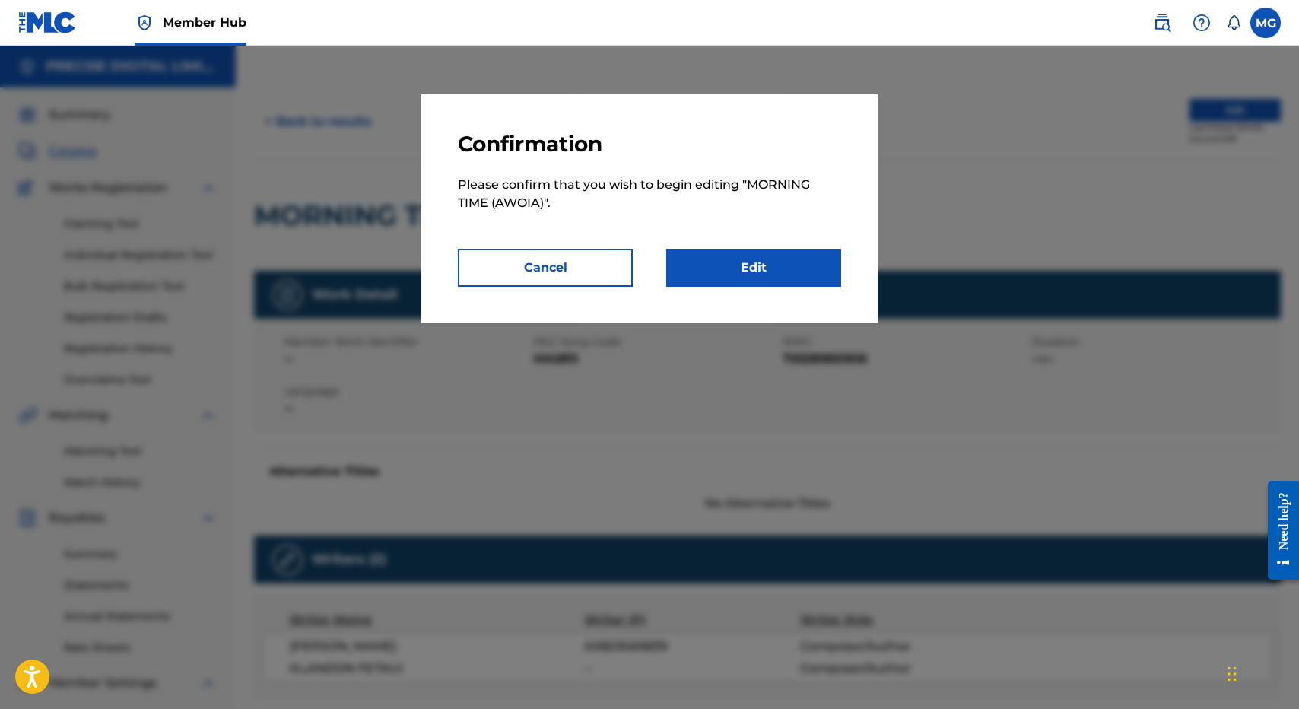
click at [744, 319] on div "Confirmation Please confirm that you wish to begin editing " MORNING TIME (AWOI…" at bounding box center [649, 208] width 456 height 229
click at [759, 257] on link "Edit" at bounding box center [753, 268] width 175 height 38
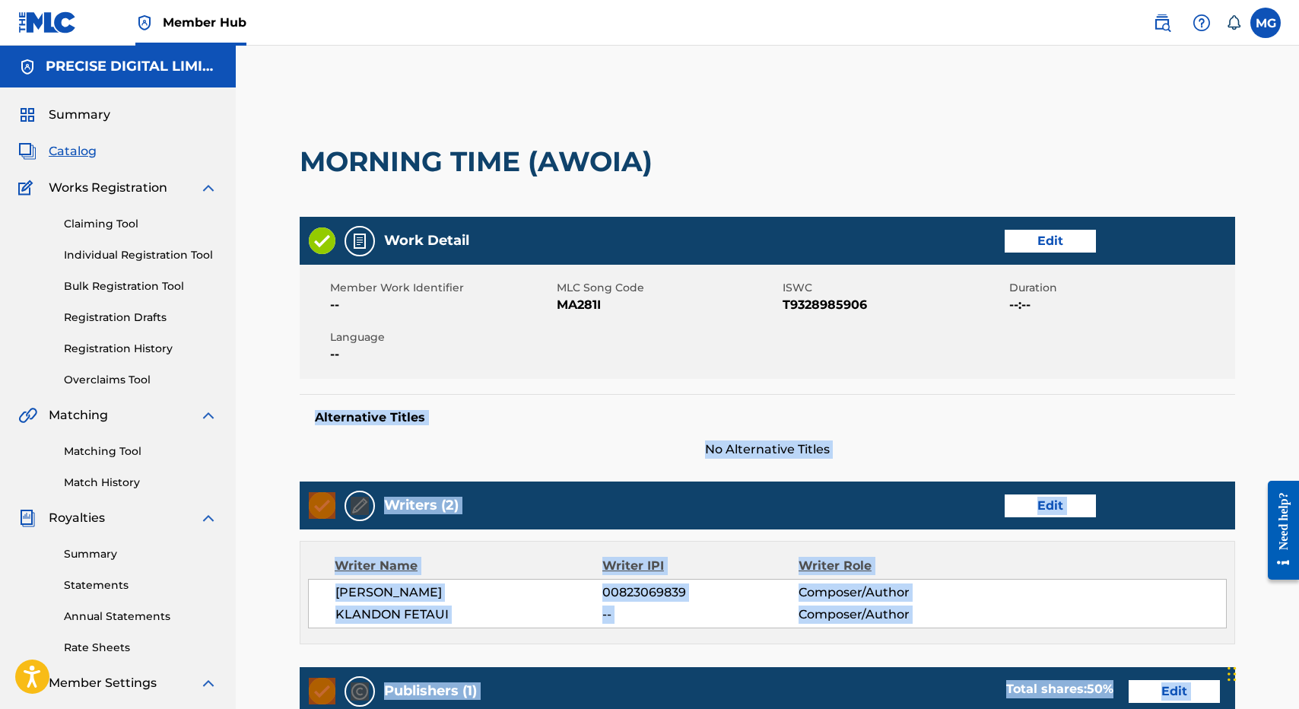
scroll to position [465, 0]
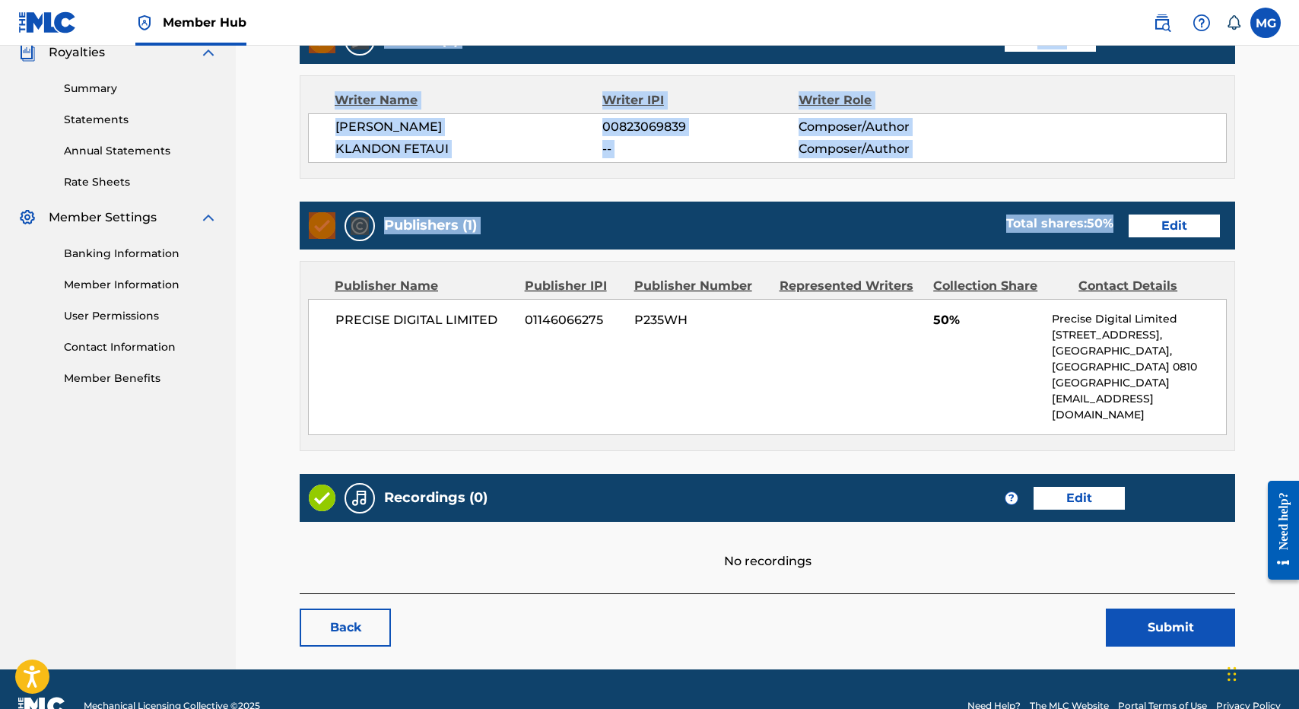
drag, startPoint x: 682, startPoint y: 395, endPoint x: 814, endPoint y: 212, distance: 226.0
click at [814, 212] on div "Work Detail Edit Member Work Identifier -- MLC Song Code MA281I ISWC T932898590…" at bounding box center [767, 172] width 935 height 842
click at [1174, 229] on link "Edit" at bounding box center [1174, 225] width 91 height 23
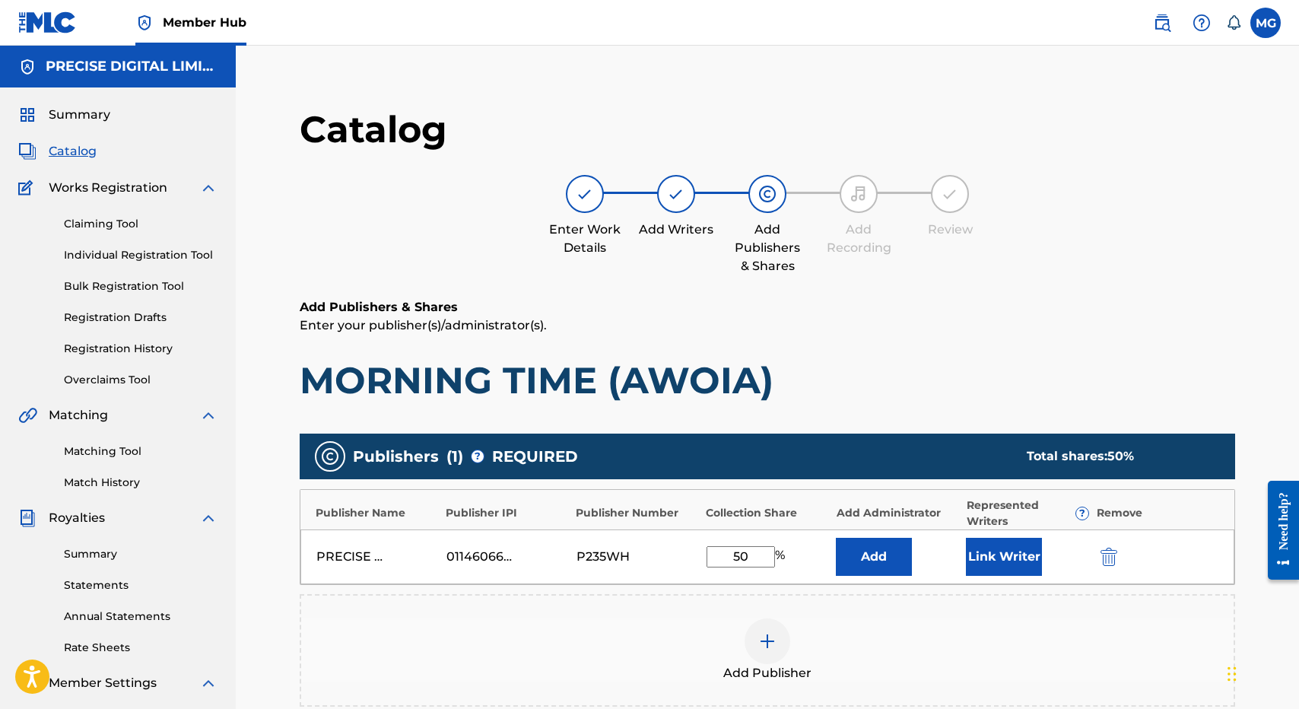
click at [736, 562] on input "50" at bounding box center [740, 556] width 68 height 21
type input "6"
type input "70"
click at [1027, 544] on button "Link Writer" at bounding box center [1004, 557] width 76 height 38
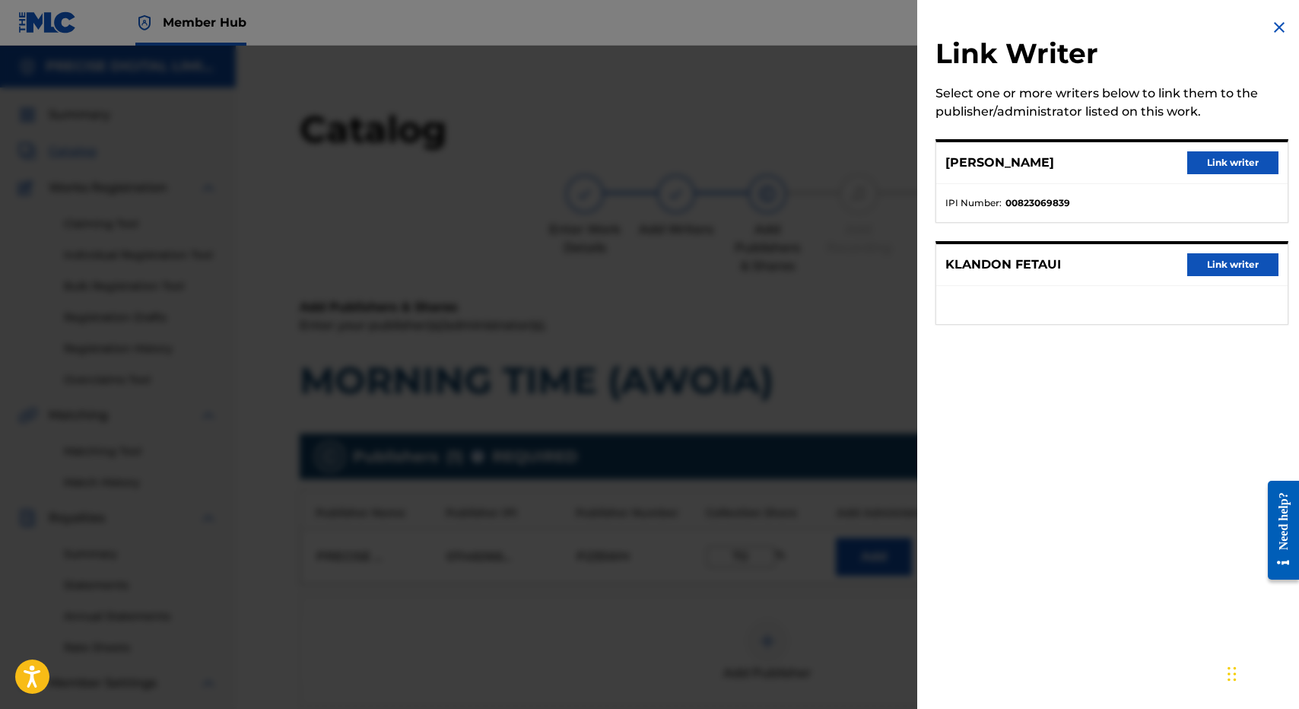
click at [1235, 146] on div "[PERSON_NAME] Link writer" at bounding box center [1111, 163] width 351 height 42
click at [1234, 158] on button "Link writer" at bounding box center [1232, 162] width 91 height 23
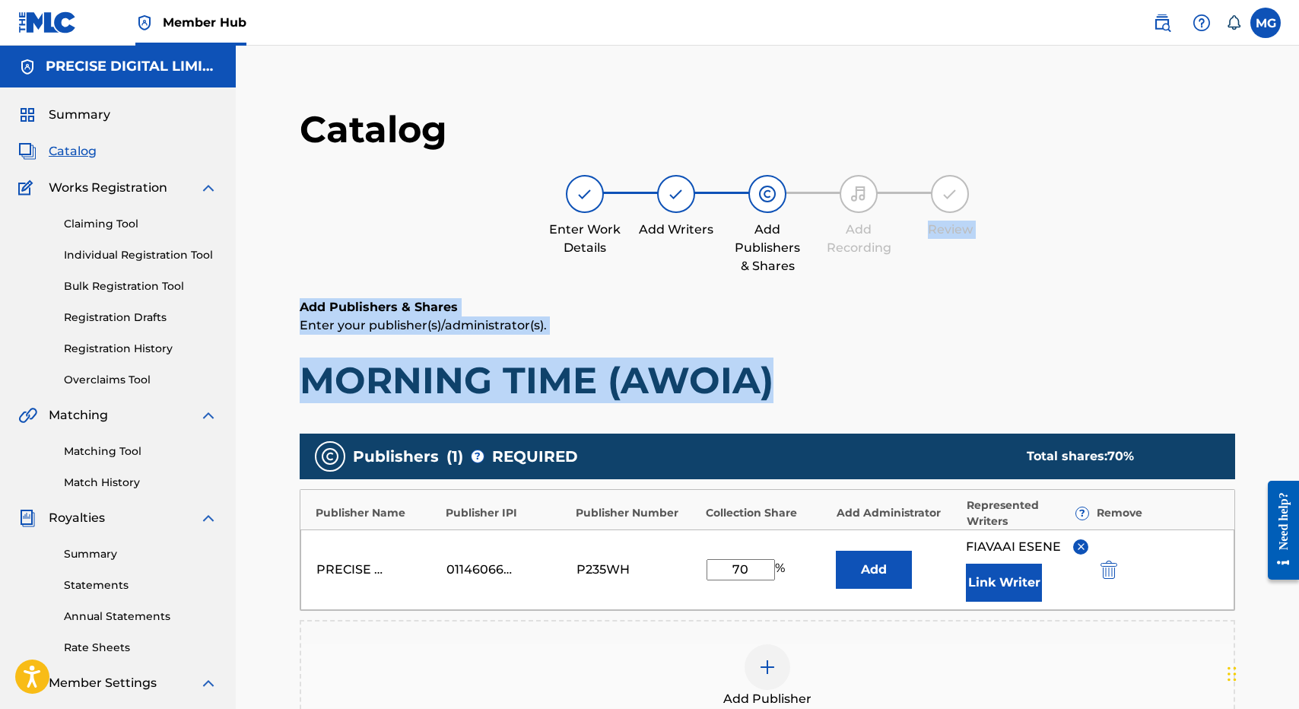
scroll to position [291, 0]
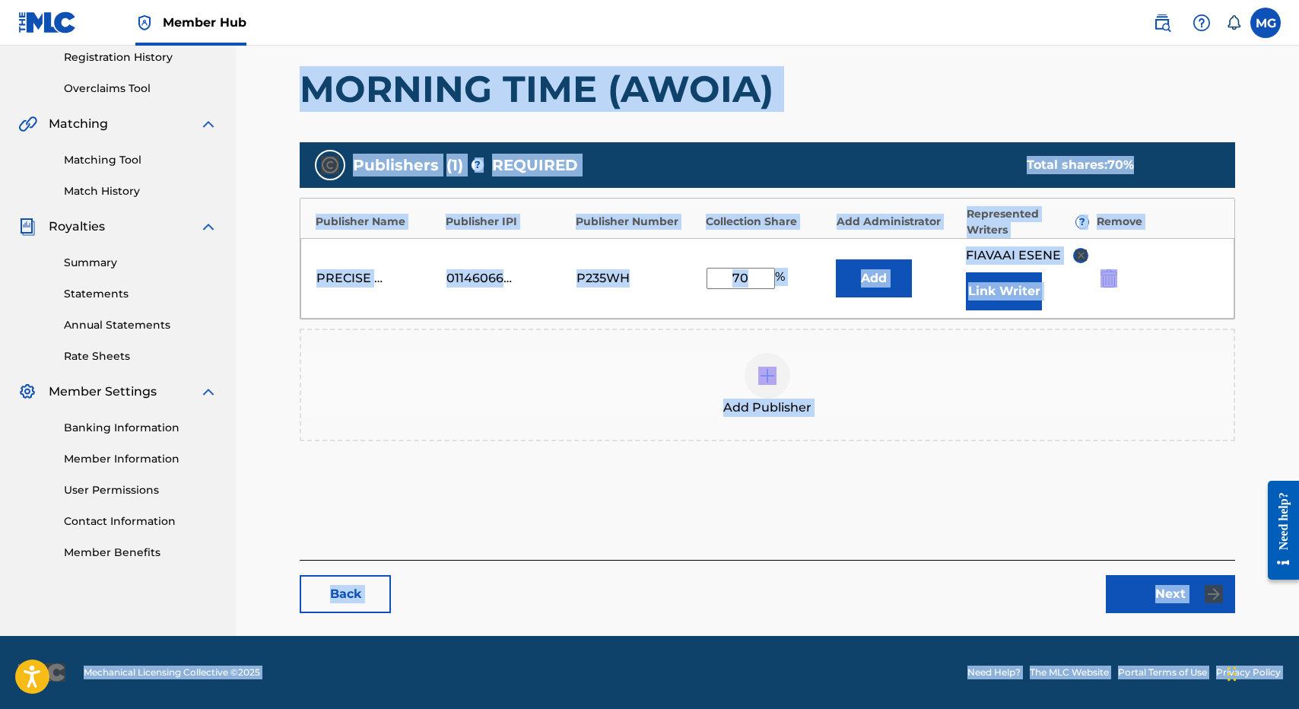
drag, startPoint x: 2357, startPoint y: 871, endPoint x: 1258, endPoint y: 496, distance: 1161.1
click at [1199, 594] on link "Next" at bounding box center [1170, 594] width 129 height 38
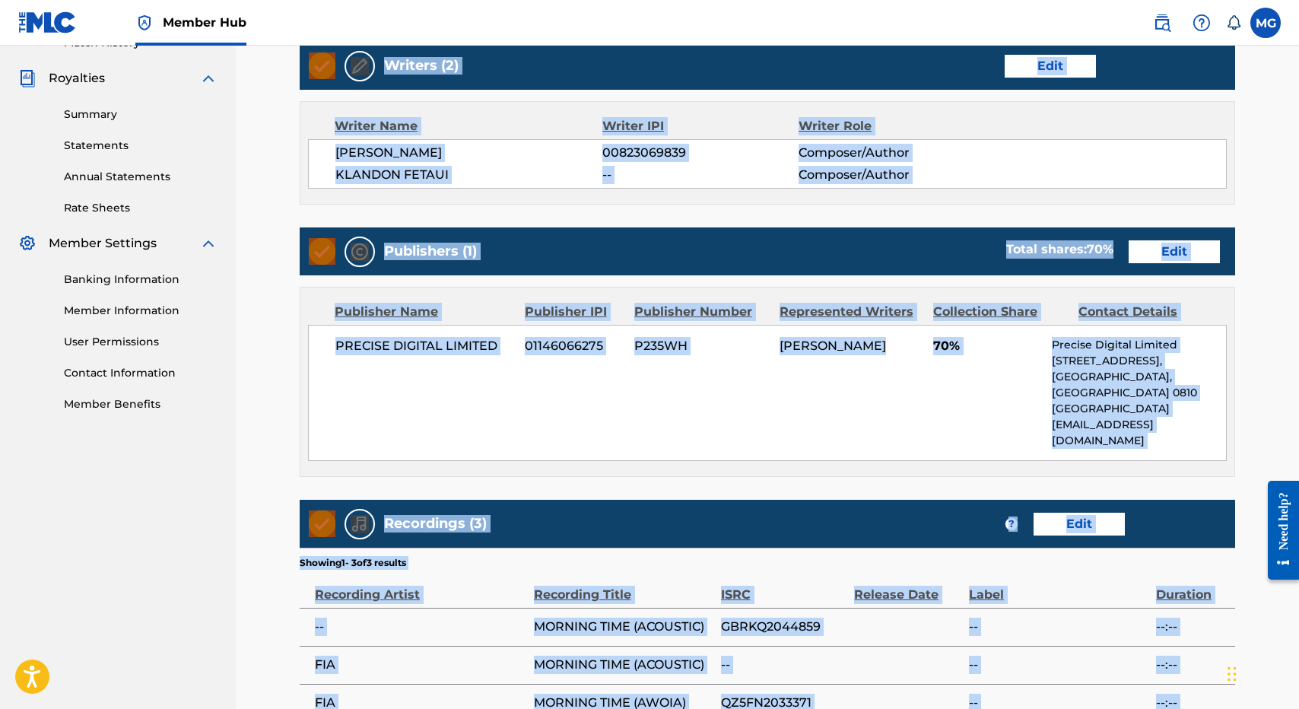
scroll to position [548, 0]
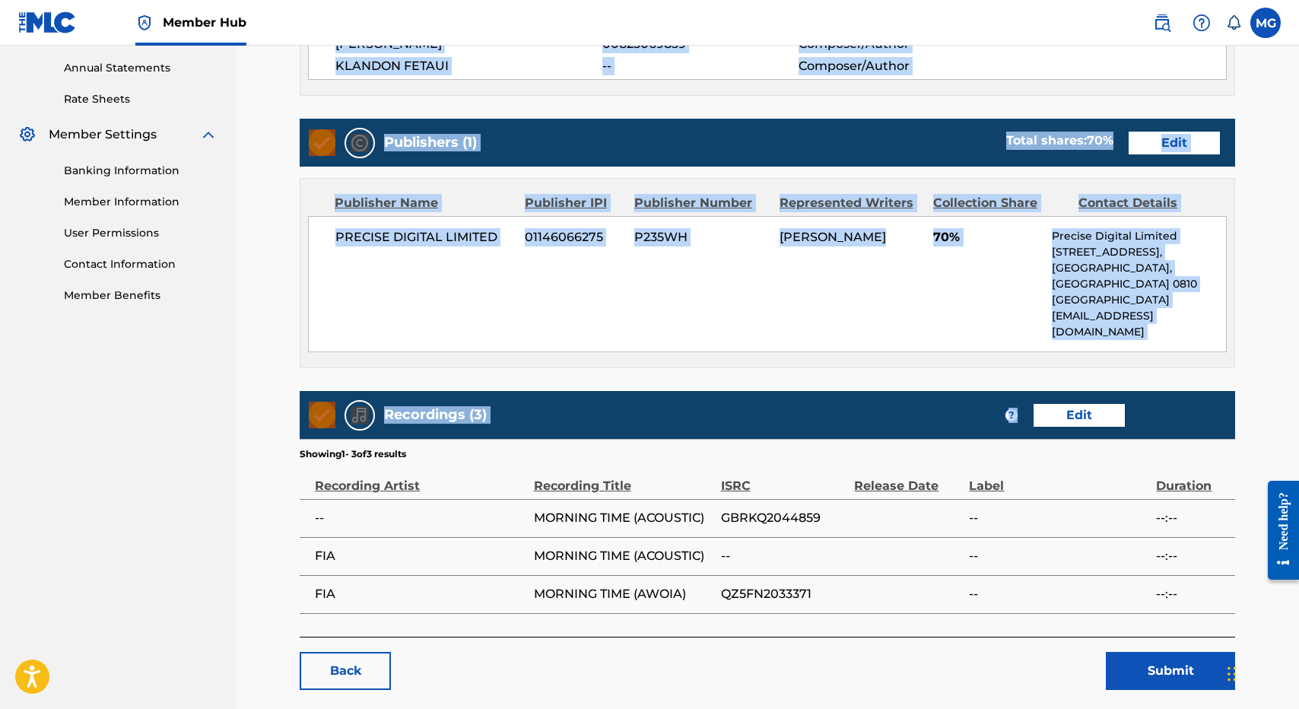
drag, startPoint x: 932, startPoint y: 742, endPoint x: 1130, endPoint y: 318, distance: 468.1
click at [1120, 326] on div "Work Detail Edit Member Work Identifier -- MLC Song Code MA281I ISWC T932898590…" at bounding box center [767, 152] width 935 height 968
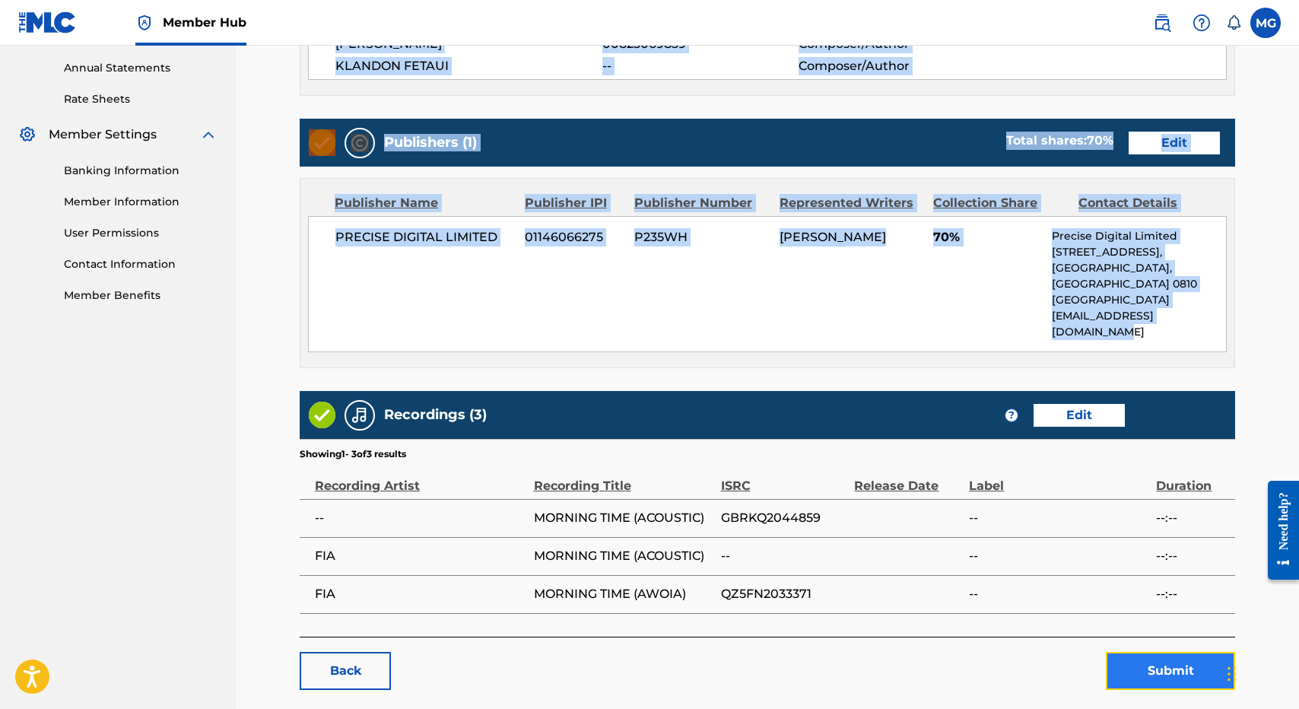
click at [1140, 652] on button "Submit" at bounding box center [1170, 671] width 129 height 38
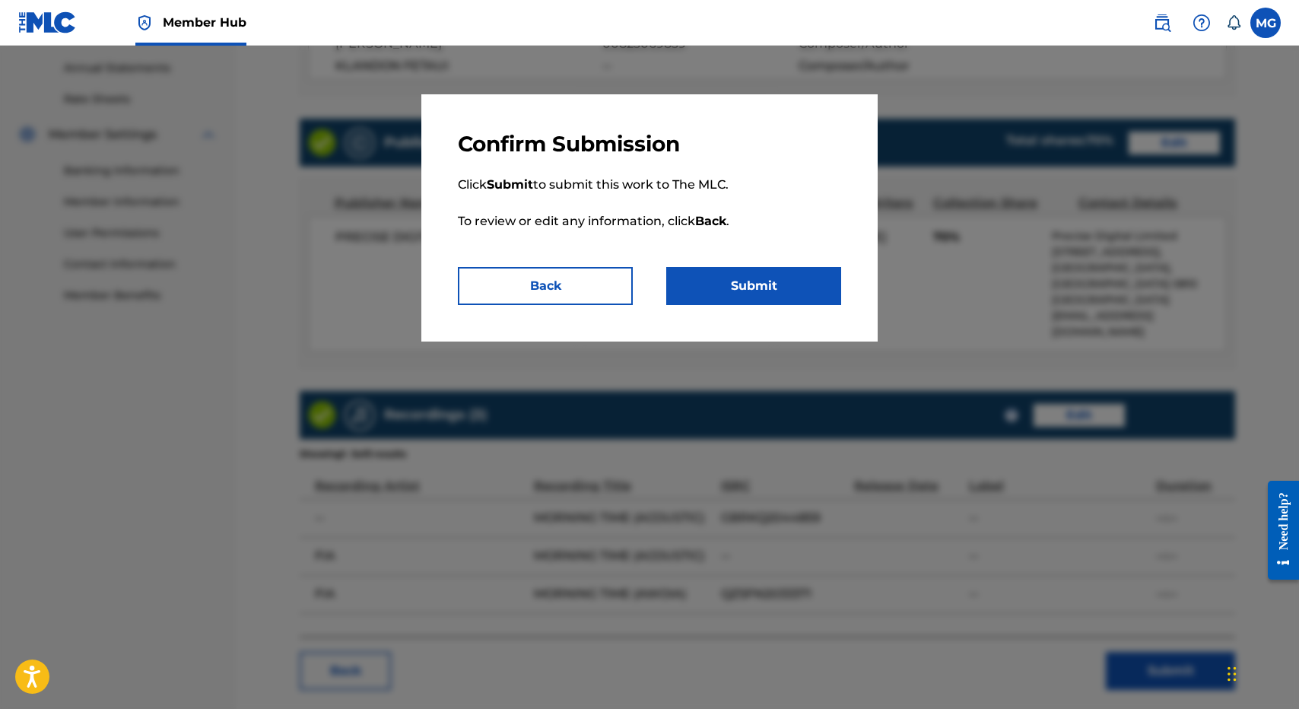
click at [738, 315] on div "Confirm Submission Click Submit to submit this work to The MLC. To review or ed…" at bounding box center [649, 217] width 456 height 247
click at [738, 297] on button "Submit" at bounding box center [753, 286] width 175 height 38
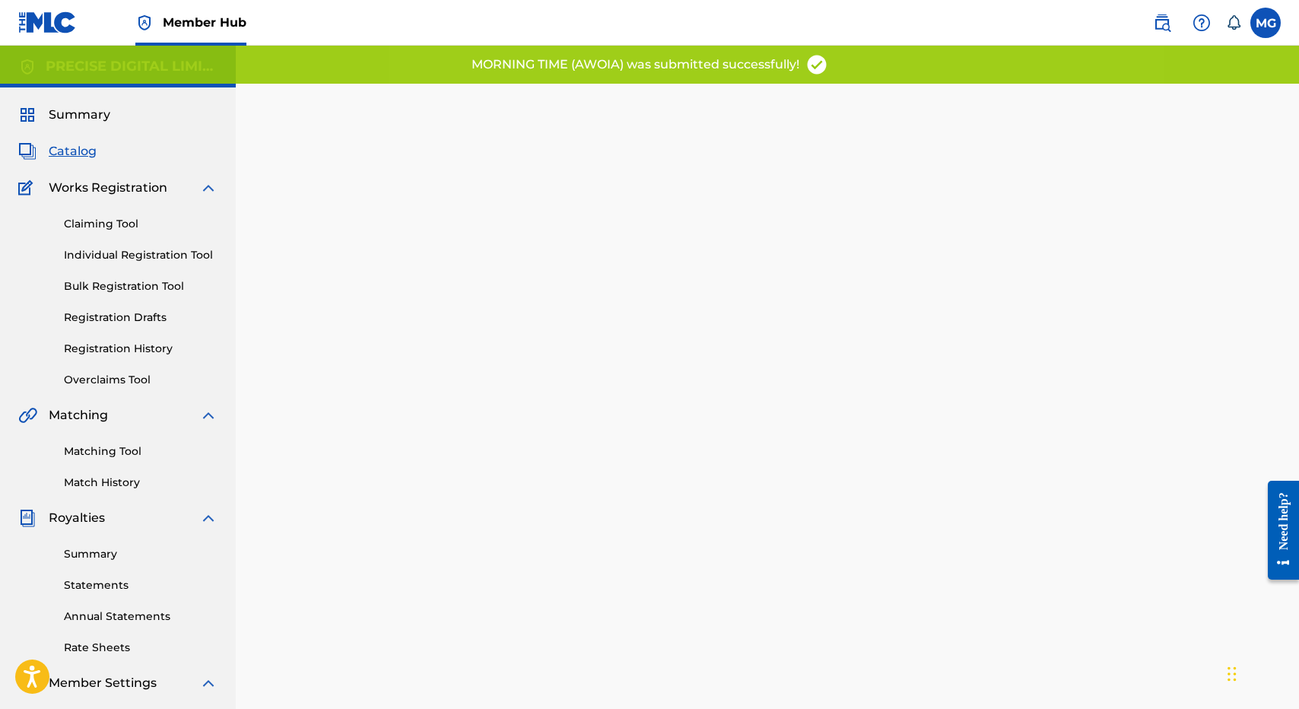
click at [967, 233] on div "Back Done" at bounding box center [767, 437] width 935 height 663
click at [163, 345] on link "Registration History" at bounding box center [141, 349] width 154 height 16
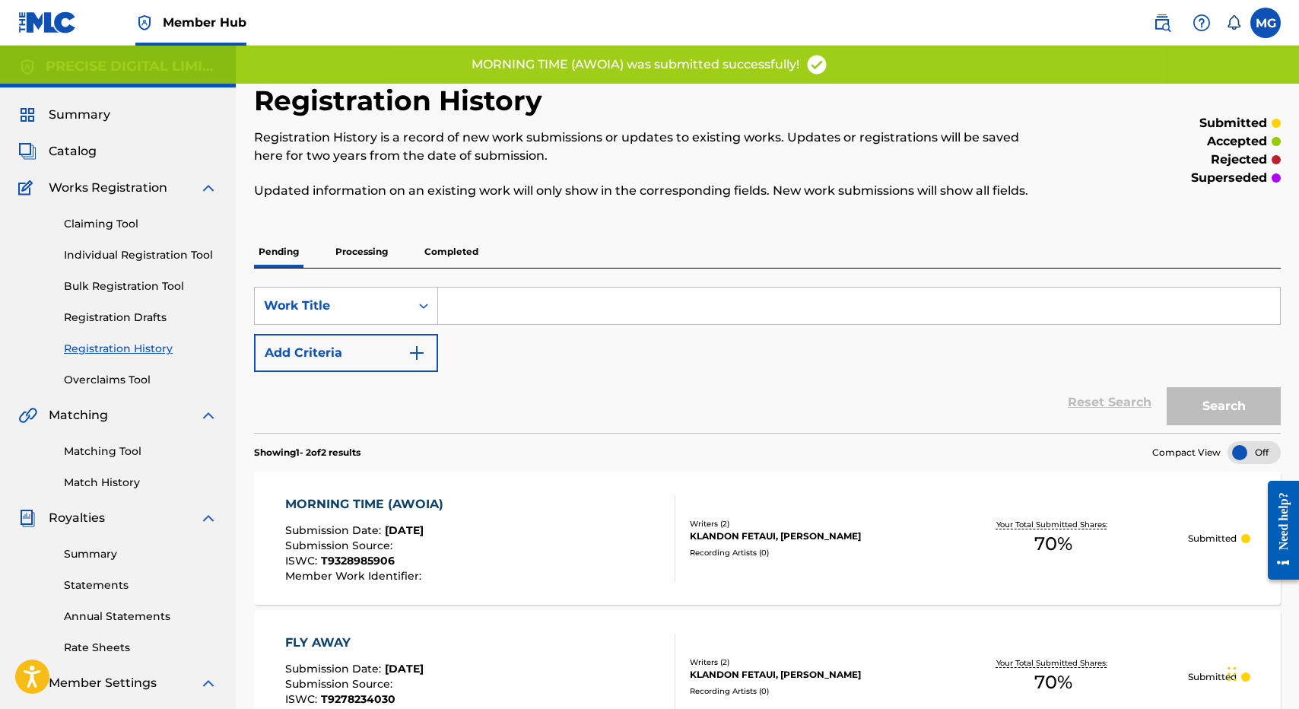
click at [454, 246] on p "Completed" at bounding box center [451, 252] width 63 height 32
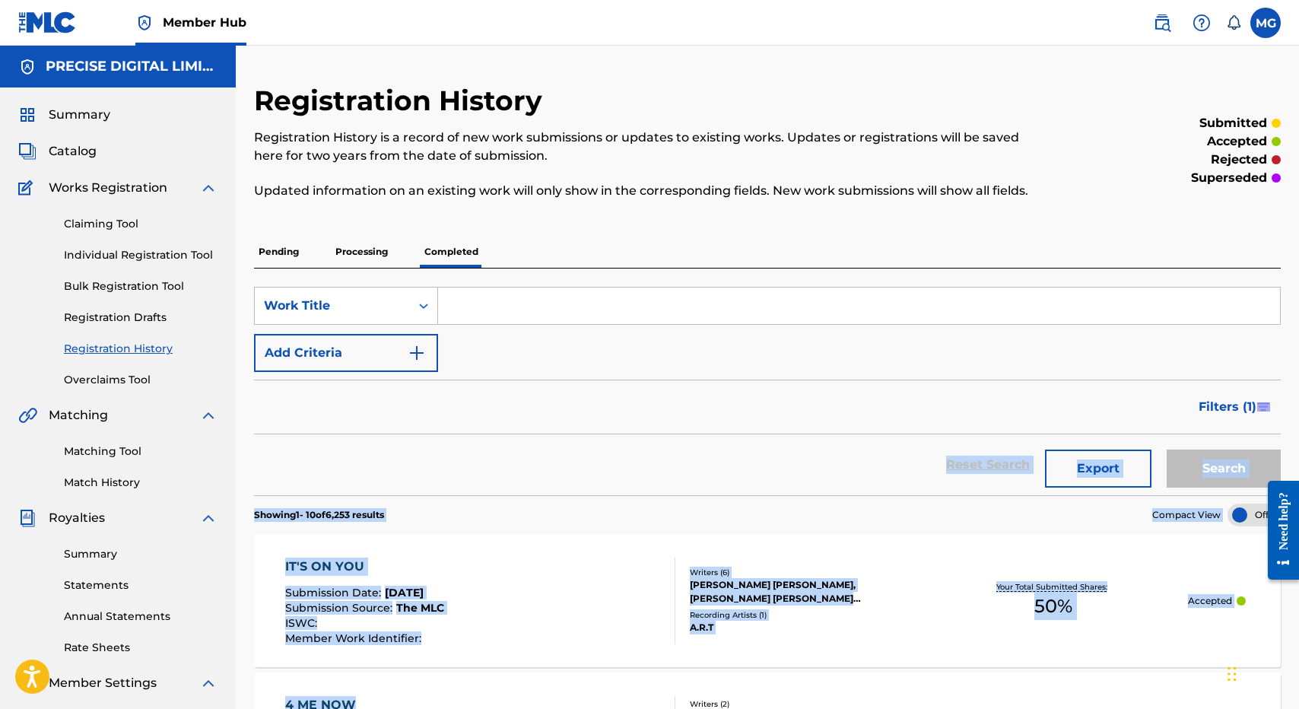
scroll to position [208, 0]
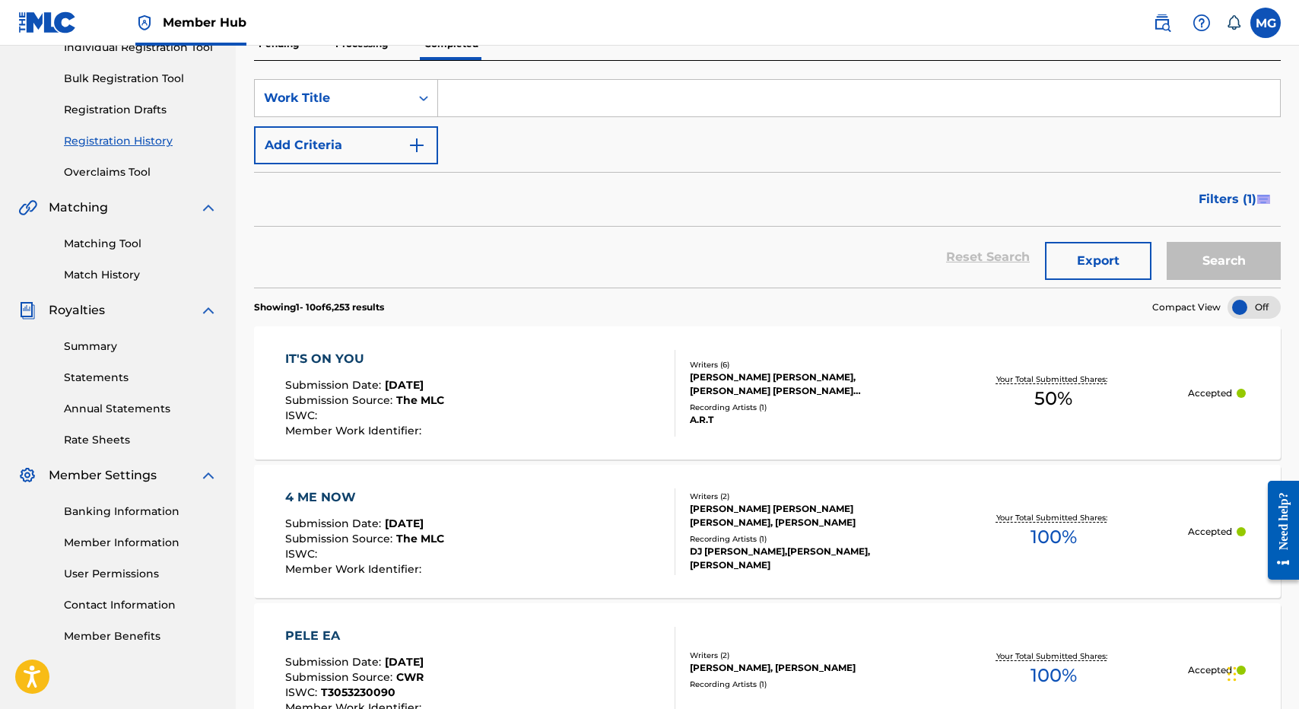
drag, startPoint x: 577, startPoint y: 424, endPoint x: 585, endPoint y: 245, distance: 179.6
click at [585, 245] on form "SearchWithCriteria7de702f0-7d10-4639-8222-6ce934bf8b91 Work Title Add Criteria …" at bounding box center [767, 183] width 1027 height 208
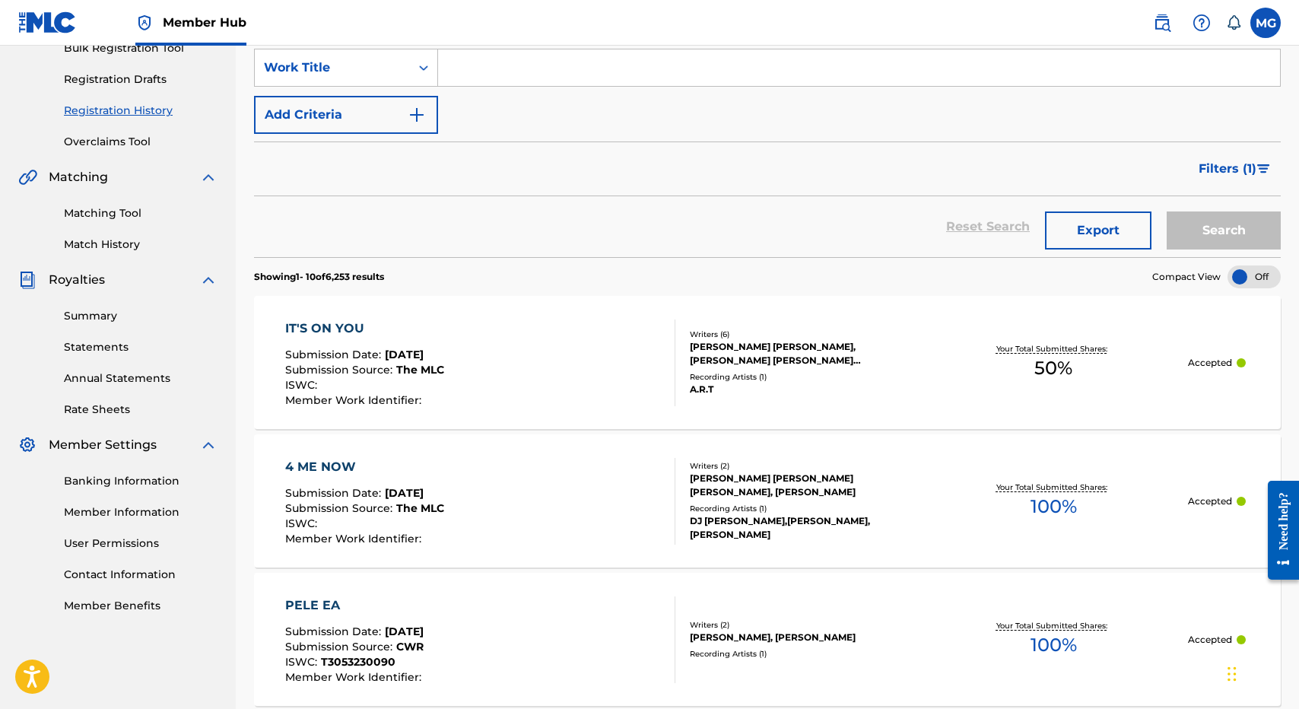
click at [572, 228] on div "Reset Search Export Search" at bounding box center [767, 226] width 1027 height 61
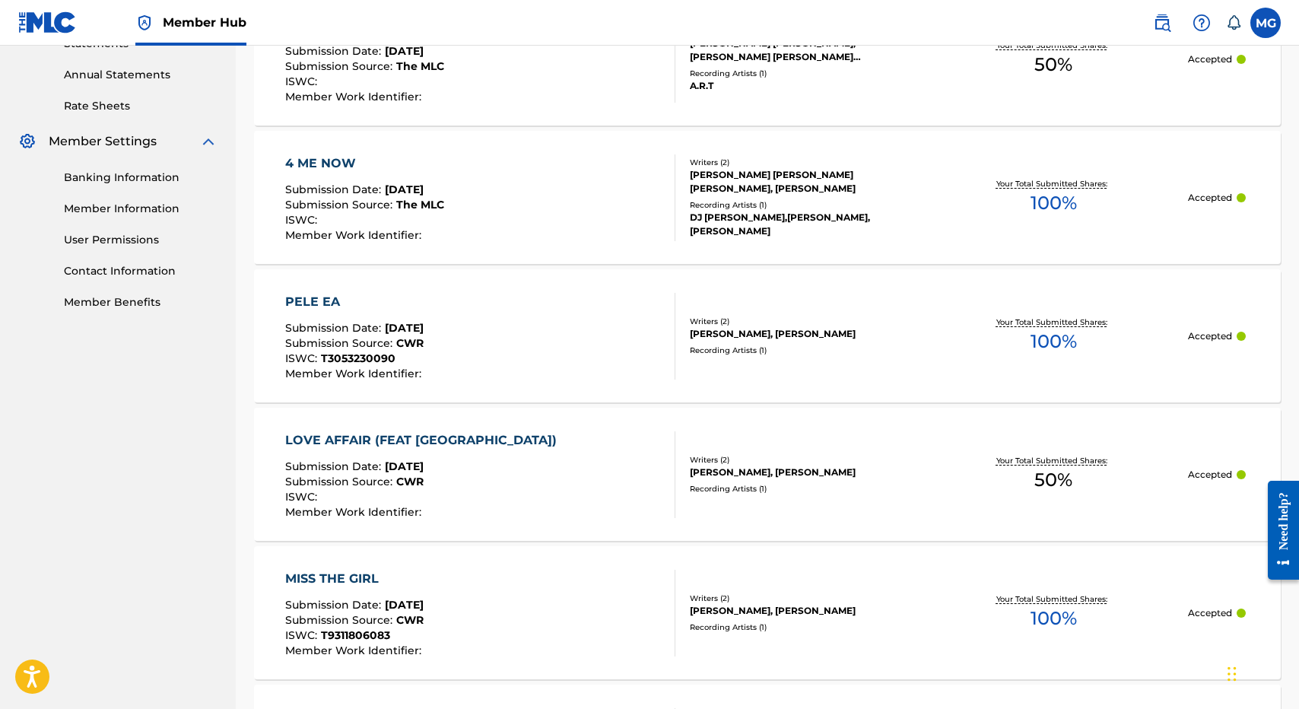
scroll to position [542, 0]
click at [465, 310] on div "PELE EA Submission Date : [DATE] Submission Source : CWR ISWC : T3053230090 Mem…" at bounding box center [480, 335] width 390 height 87
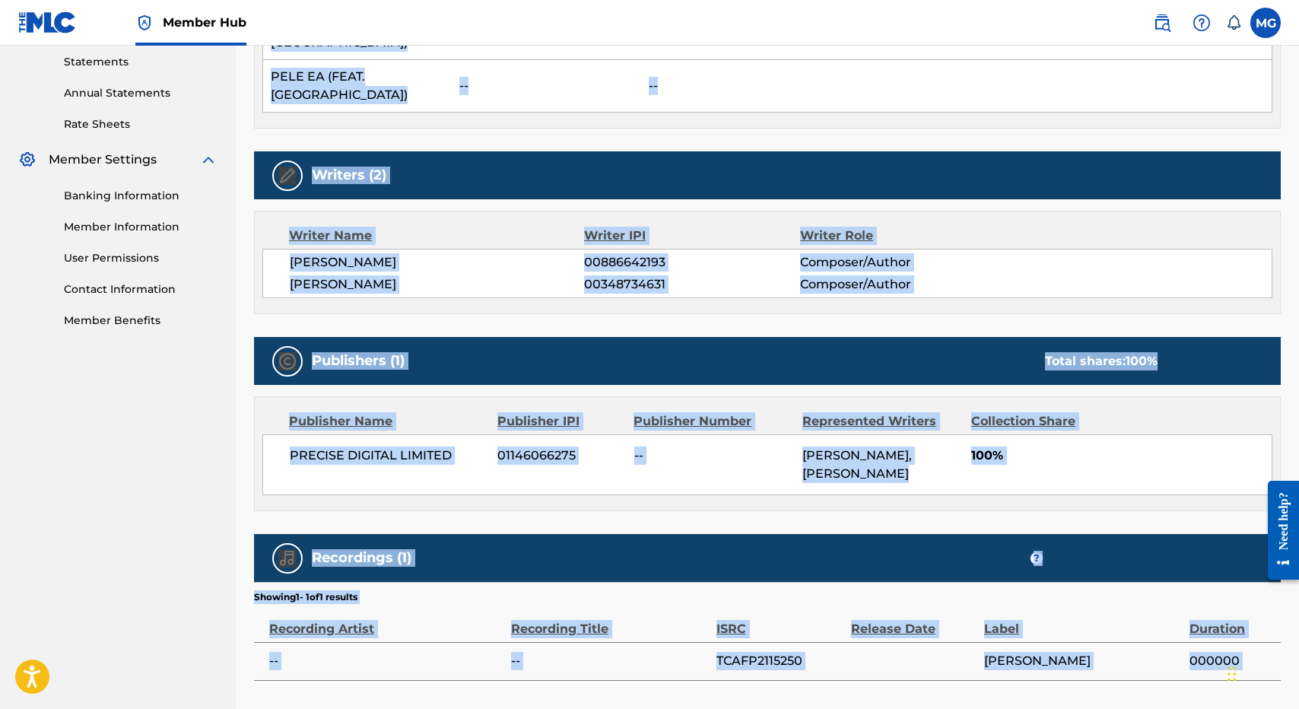
scroll to position [608, 0]
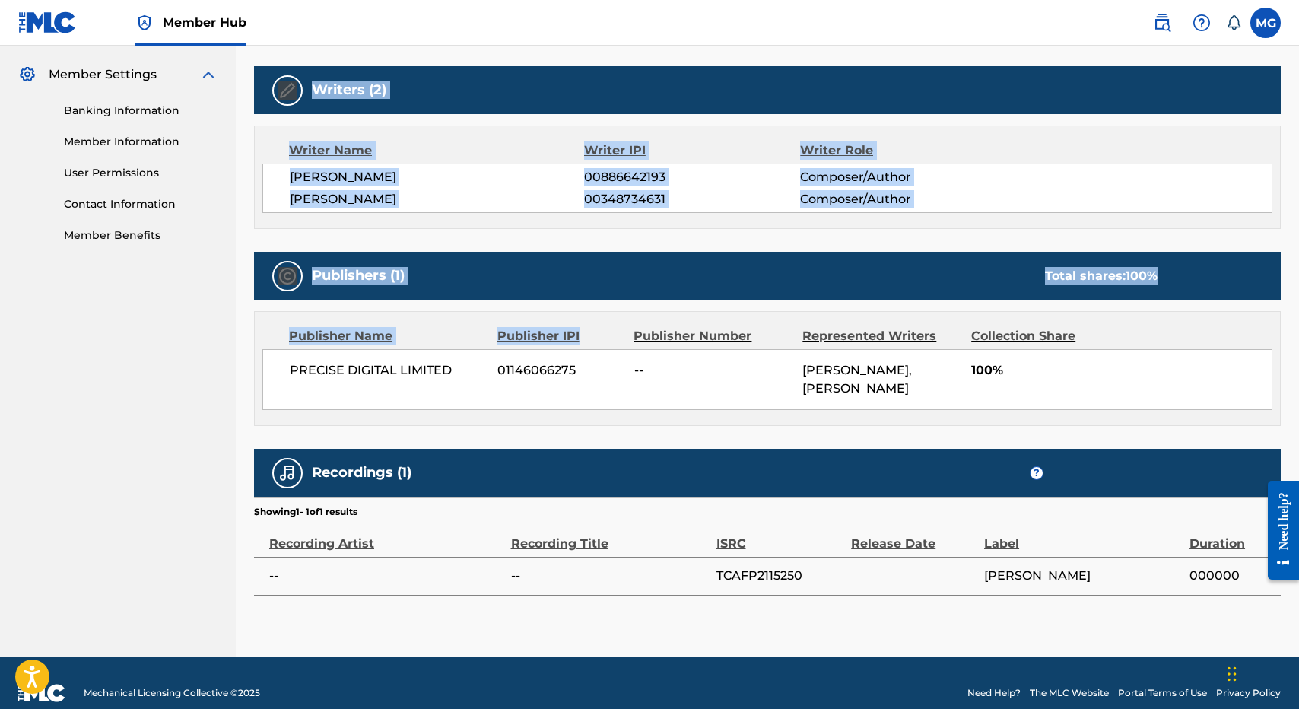
drag, startPoint x: 666, startPoint y: 294, endPoint x: 601, endPoint y: 291, distance: 65.5
click at [601, 291] on div "Work Detail Member Work Identifier -- MLC Song Code -- ISWC T3053230090 Duratio…" at bounding box center [767, 128] width 1027 height 933
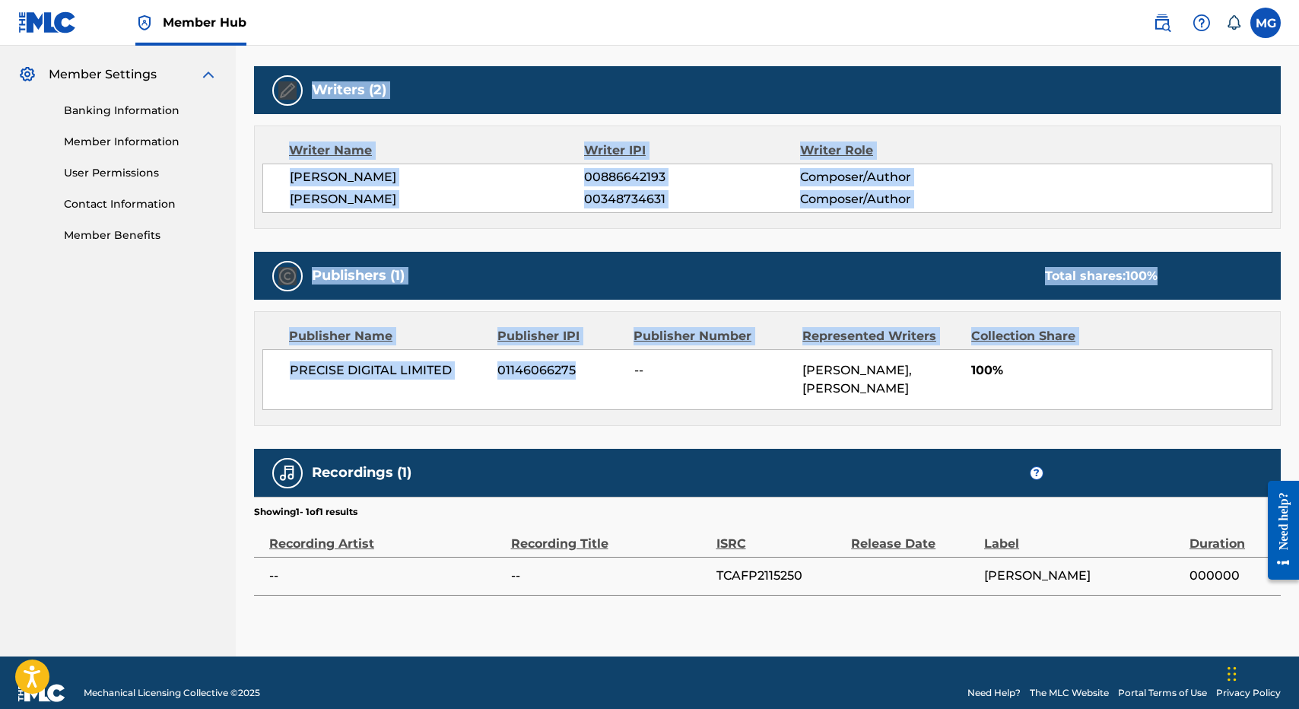
scroll to position [0, 0]
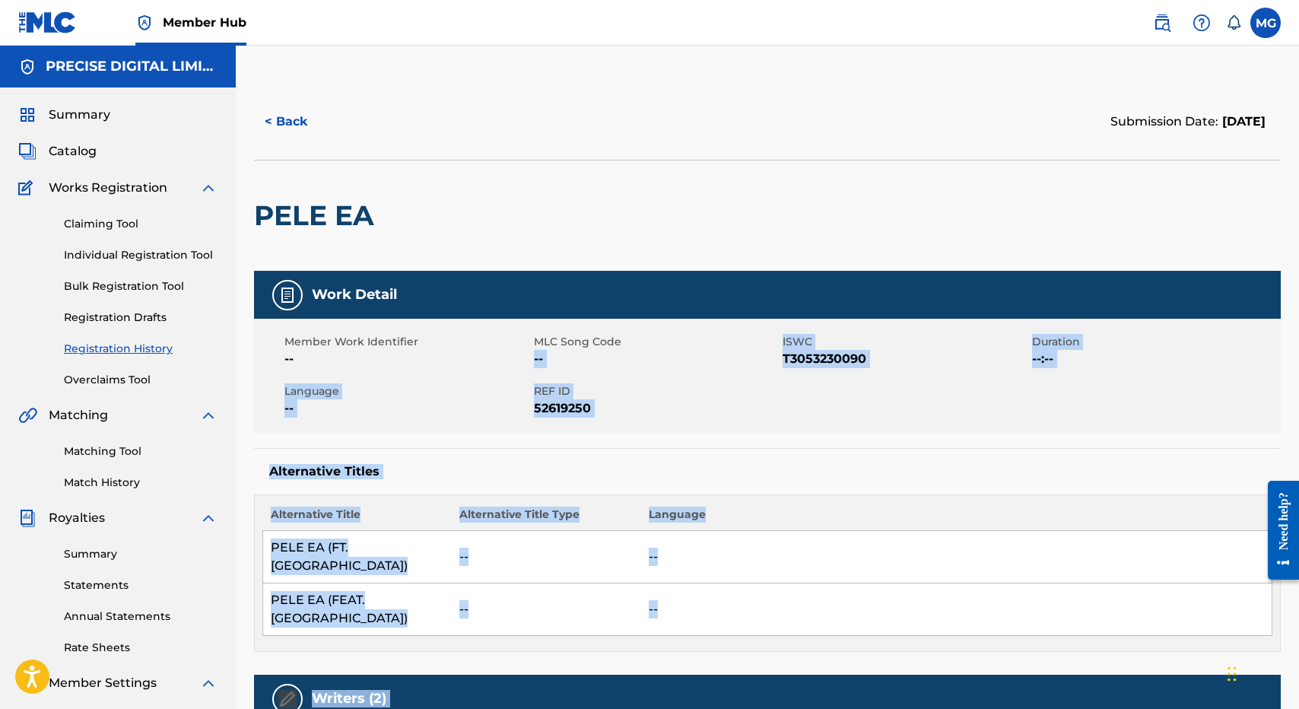
drag, startPoint x: 589, startPoint y: 346, endPoint x: 652, endPoint y: 366, distance: 66.1
click at [282, 108] on button "< Back" at bounding box center [299, 122] width 91 height 38
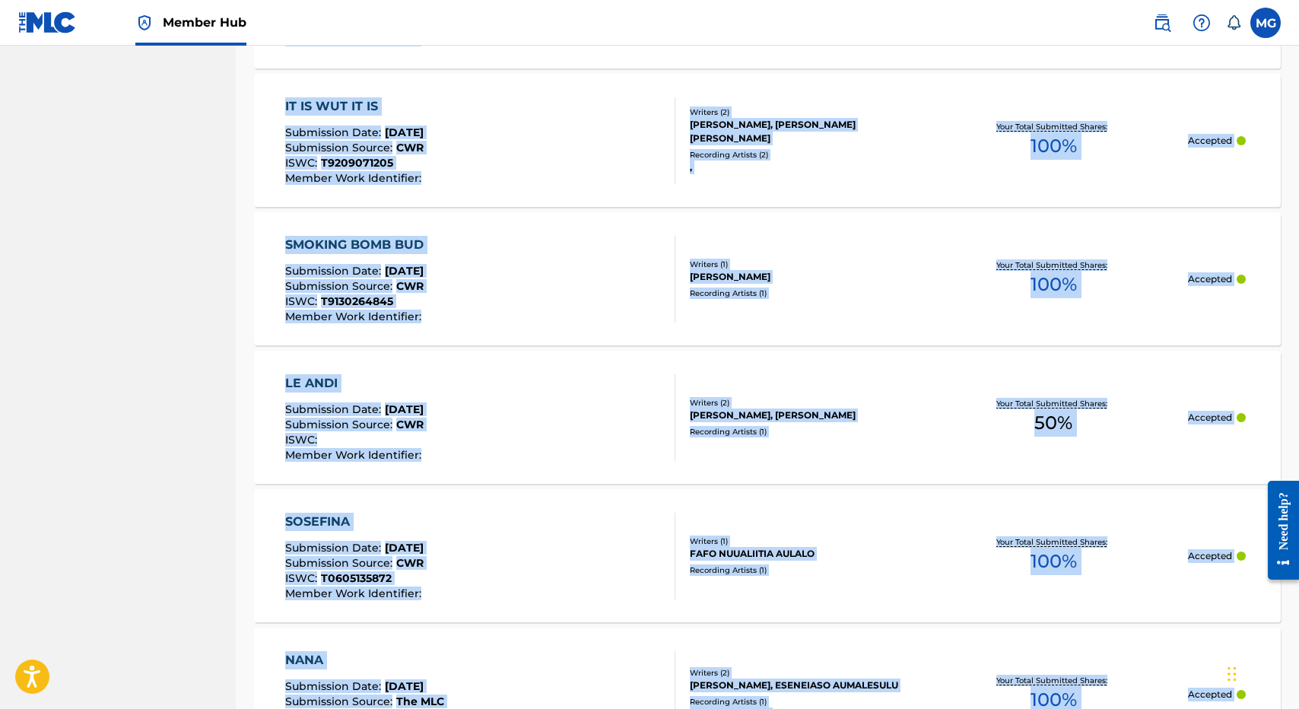
scroll to position [1379, 0]
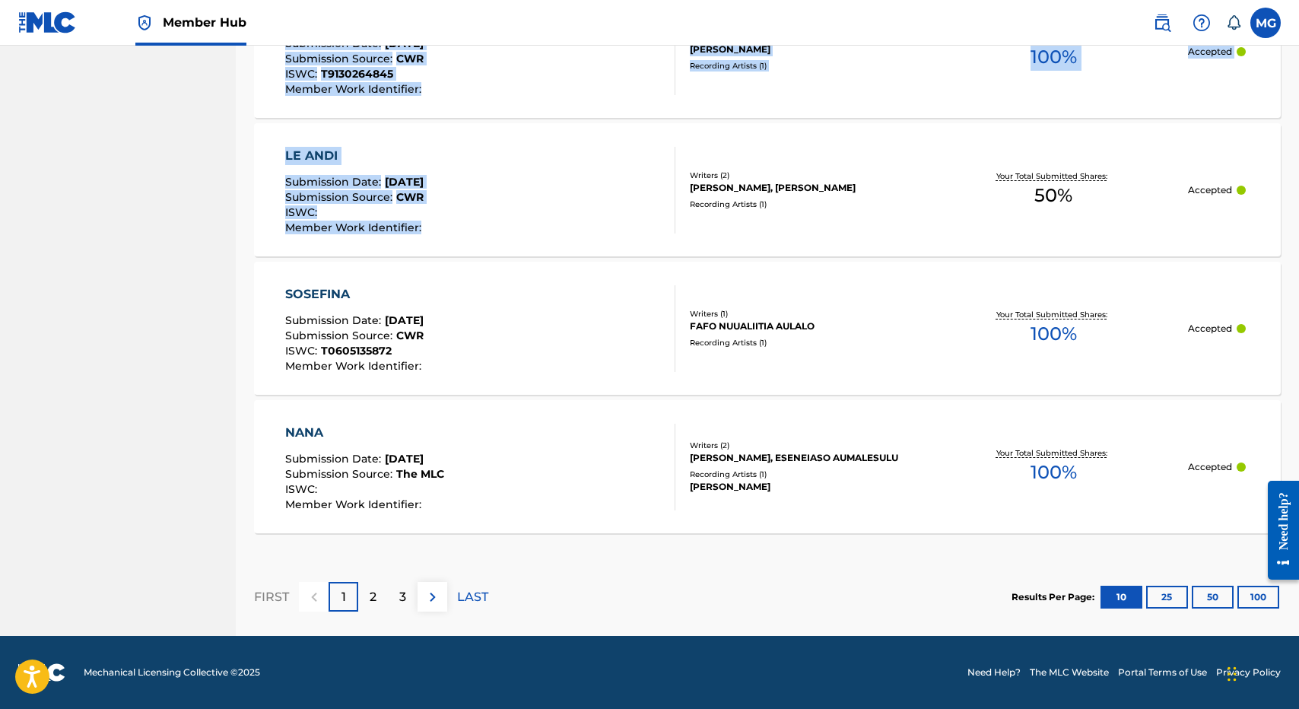
drag, startPoint x: 619, startPoint y: 359, endPoint x: 580, endPoint y: 163, distance: 199.2
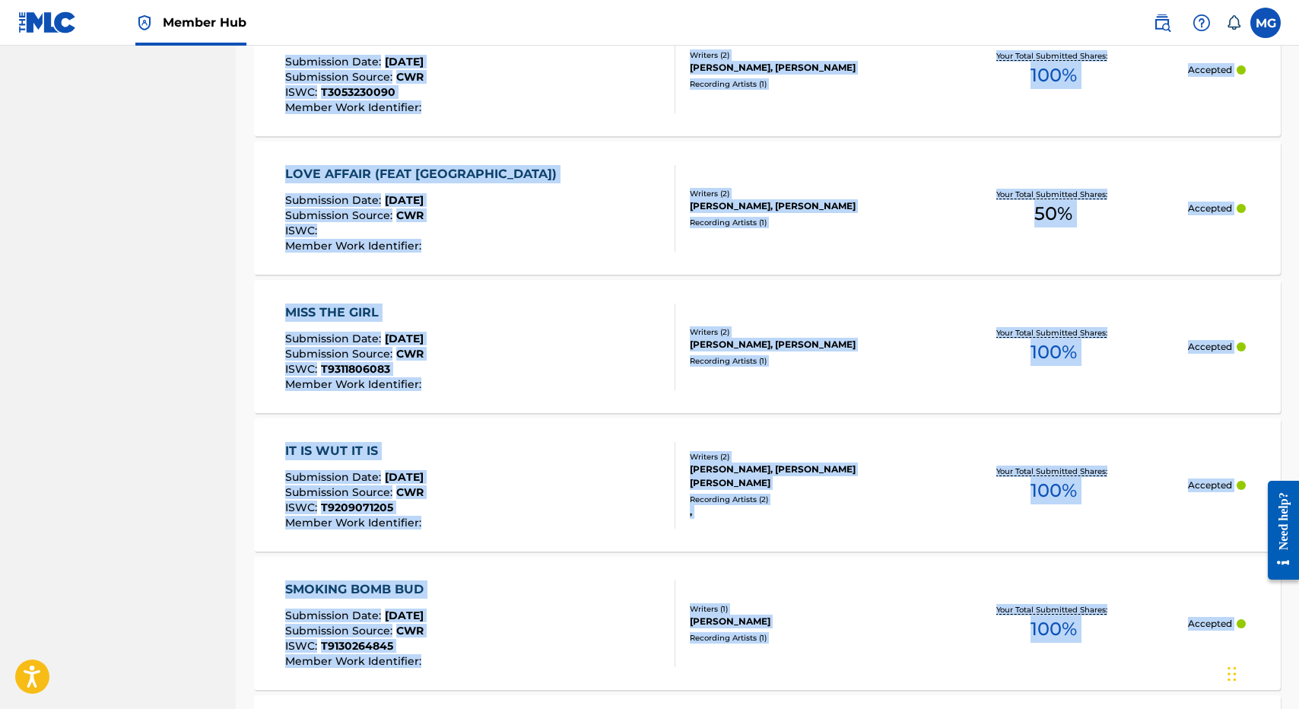
scroll to position [0, 0]
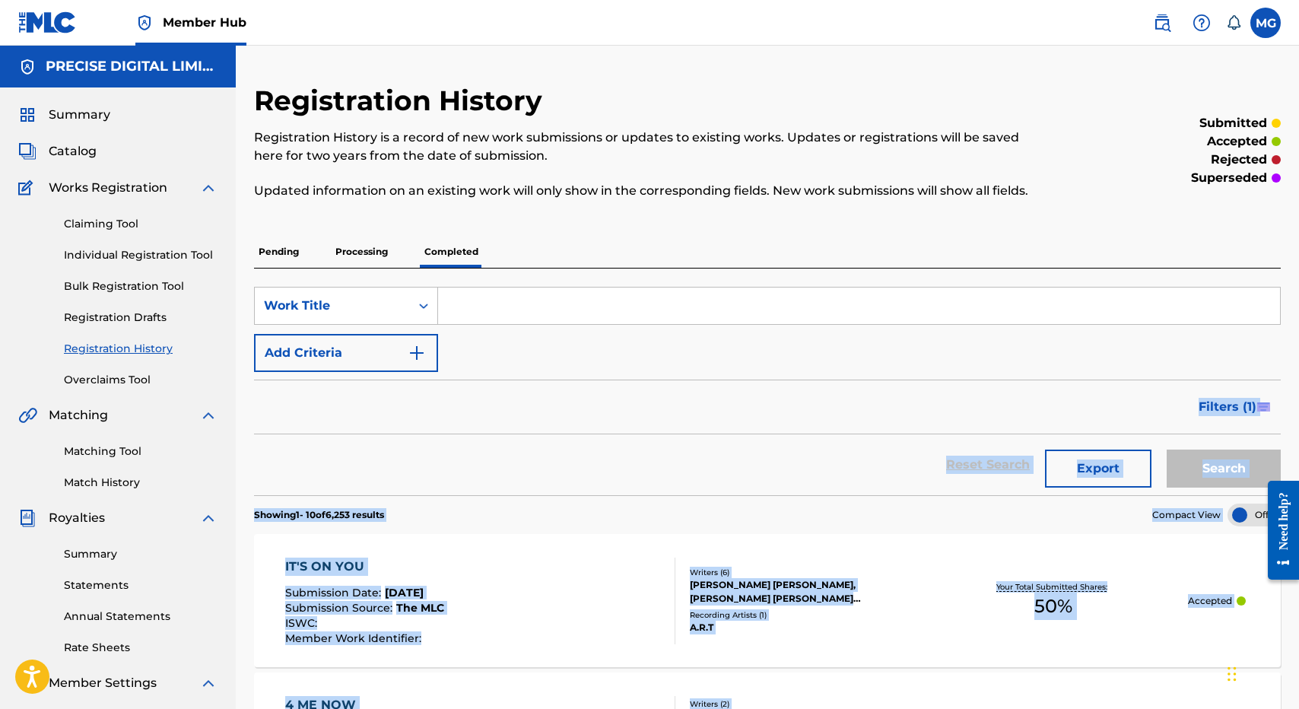
drag, startPoint x: 607, startPoint y: 563, endPoint x: 449, endPoint y: 405, distance: 223.2
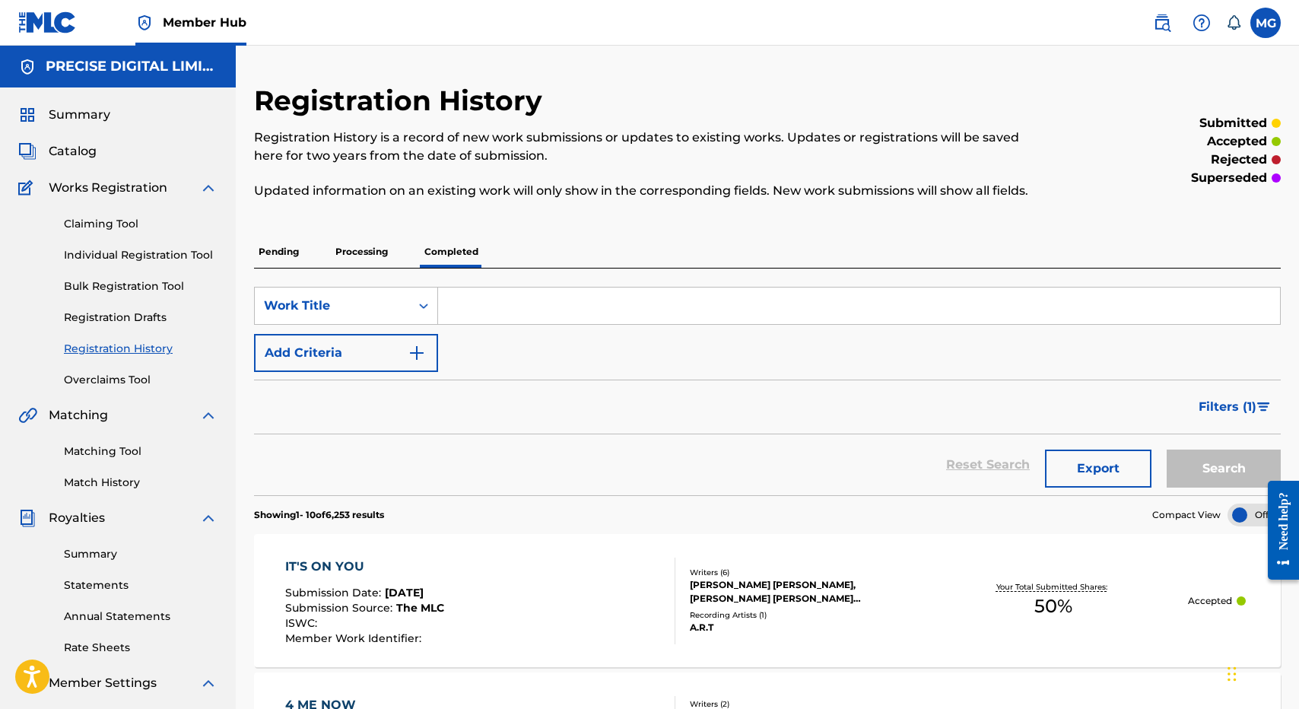
click at [348, 268] on div "Pending Processing Completed" at bounding box center [767, 252] width 1027 height 33
click at [309, 256] on div "Pending Processing Completed" at bounding box center [767, 252] width 1027 height 32
click at [133, 84] on div "PRECISE DIGITAL LIMITED" at bounding box center [118, 67] width 236 height 42
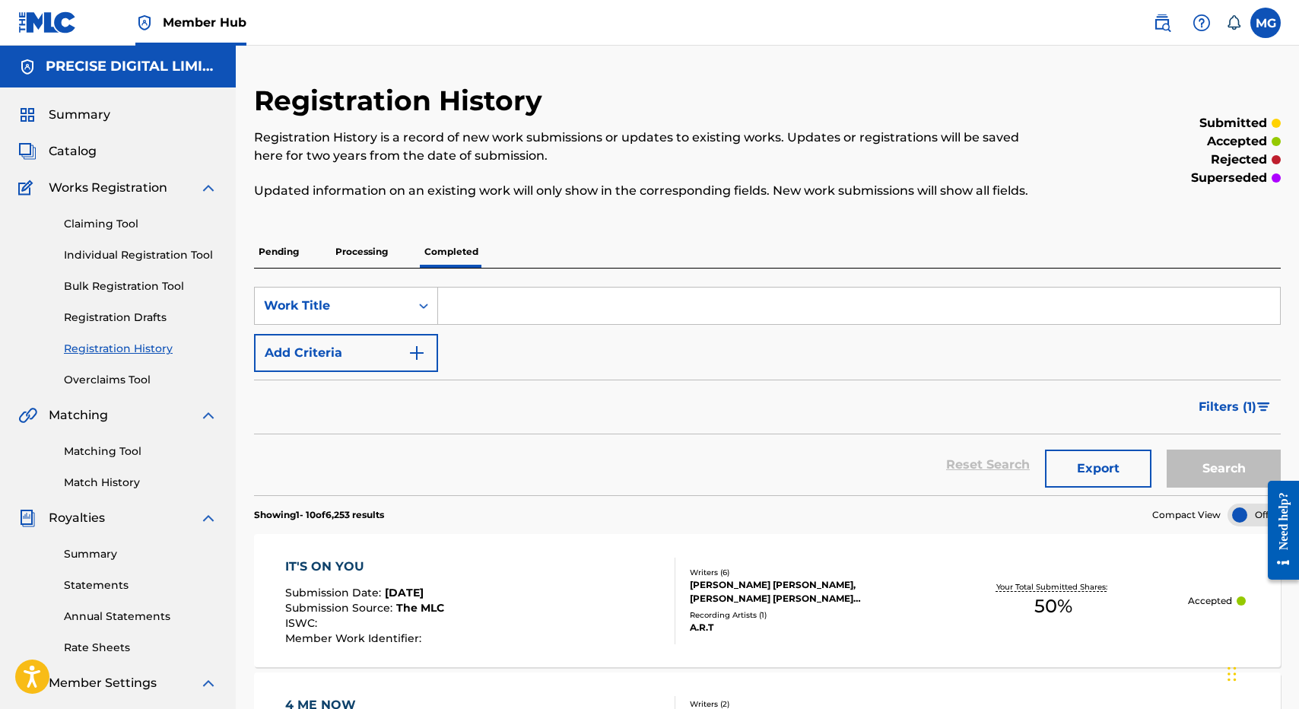
click at [113, 103] on div "Summary Catalog Works Registration Claiming Tool Individual Registration Tool B…" at bounding box center [118, 478] width 236 height 783
click at [97, 114] on span "Summary" at bounding box center [80, 115] width 62 height 18
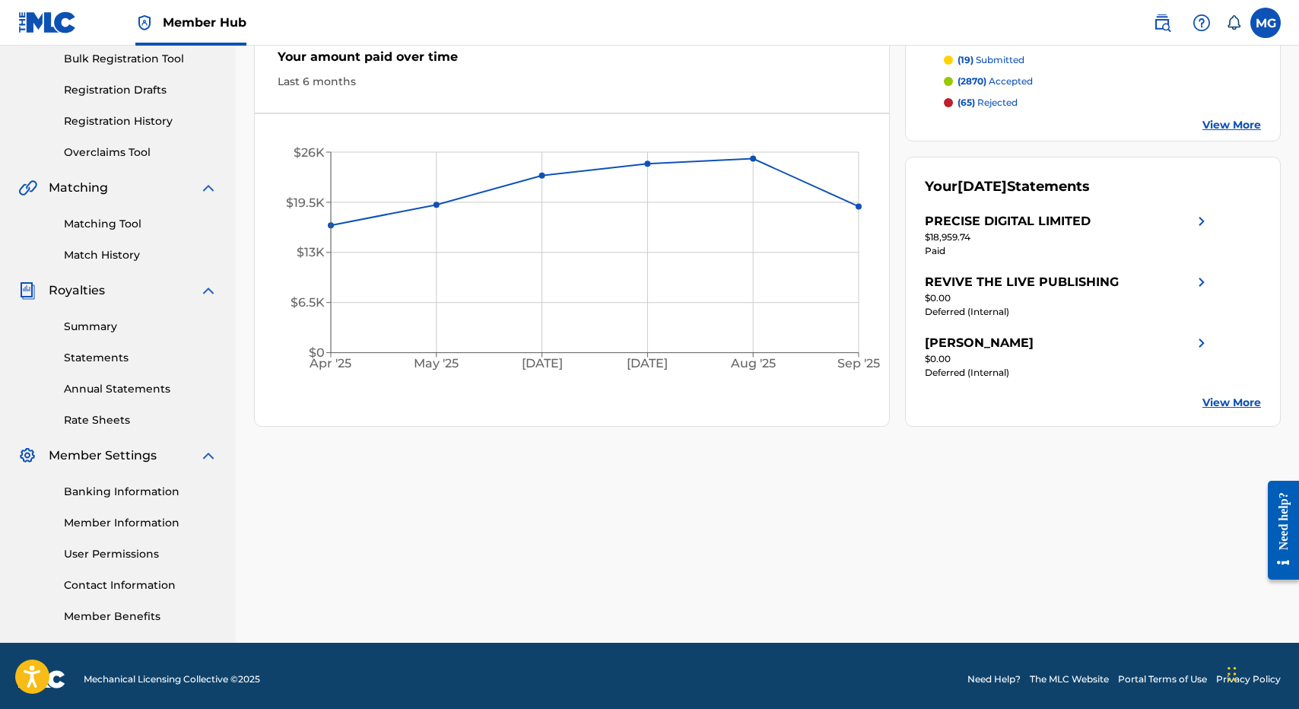
scroll to position [234, 0]
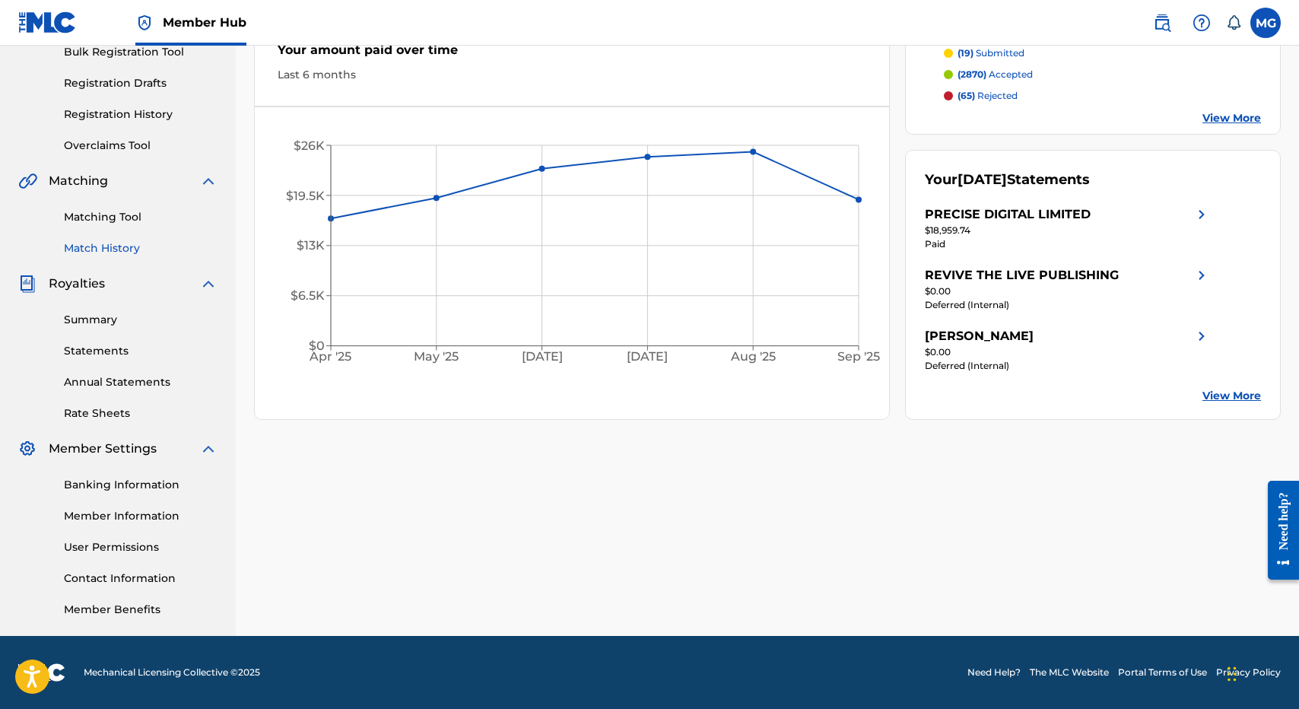
click at [121, 245] on link "Match History" at bounding box center [141, 248] width 154 height 16
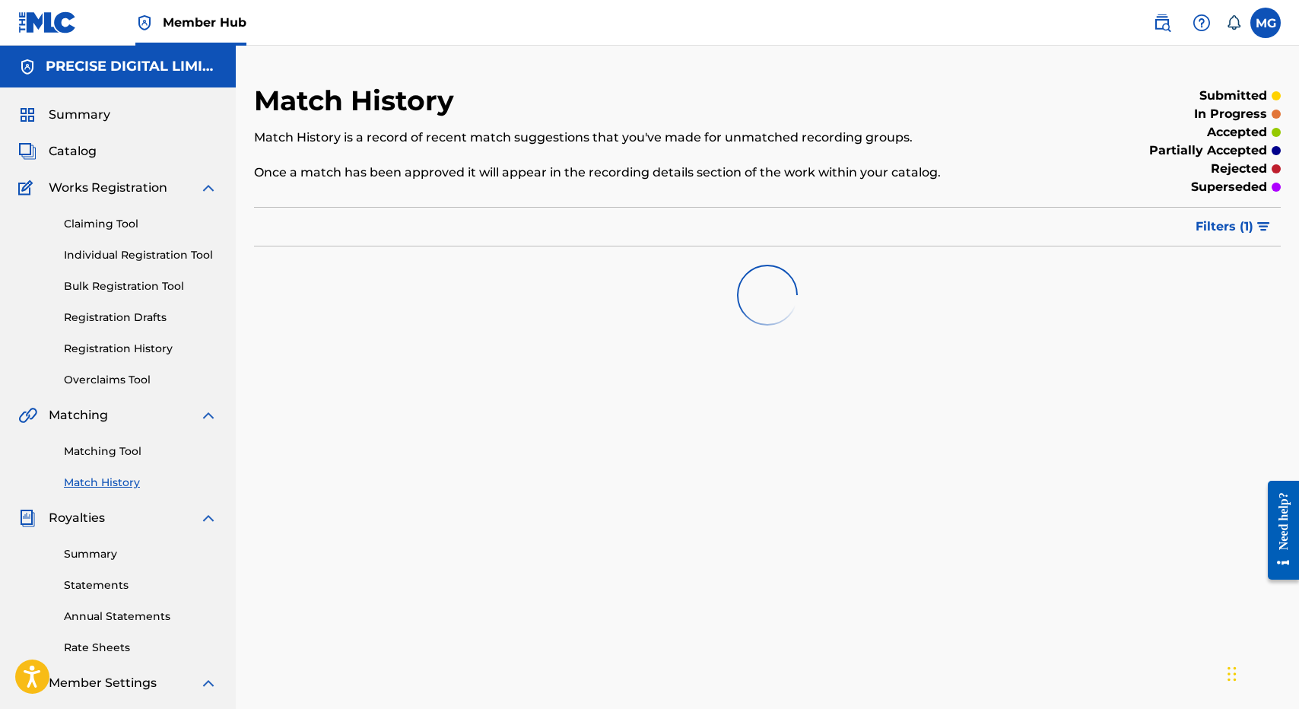
click at [484, 129] on p "Match History is a record of recent match suggestions that you've made for unma…" at bounding box center [649, 138] width 791 height 18
